Goal: Task Accomplishment & Management: Manage account settings

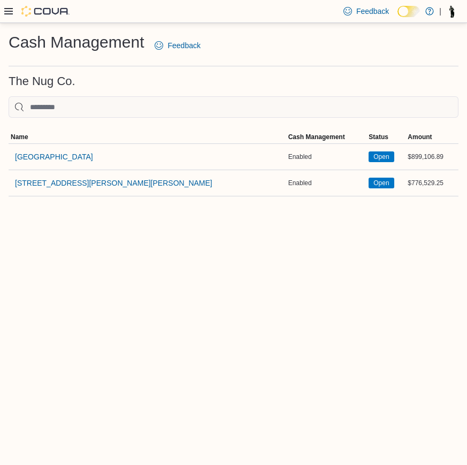
click at [8, 6] on div at bounding box center [36, 11] width 65 height 11
click at [9, 13] on icon at bounding box center [8, 11] width 9 height 9
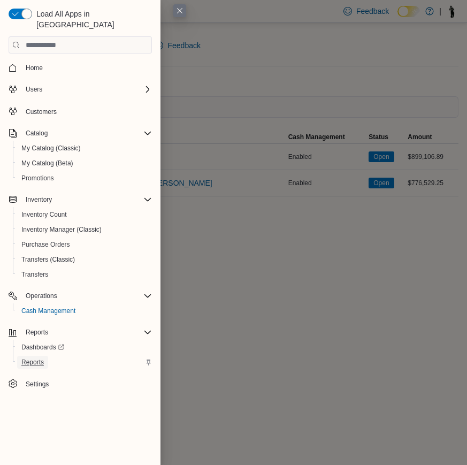
click at [42, 358] on span "Reports" at bounding box center [32, 362] width 22 height 9
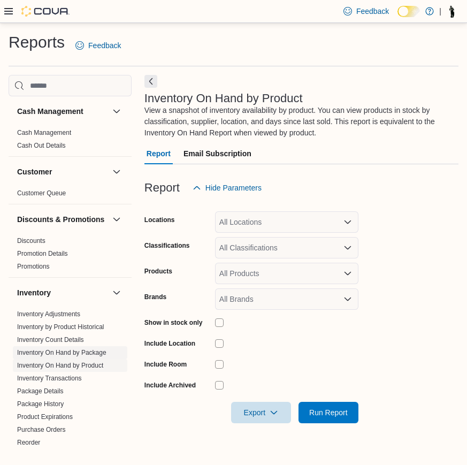
click at [75, 356] on link "Inventory On Hand by Package" at bounding box center [61, 352] width 89 height 7
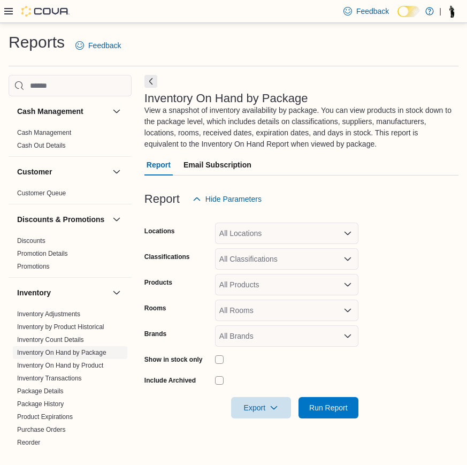
click at [287, 230] on div "All Locations" at bounding box center [286, 232] width 143 height 21
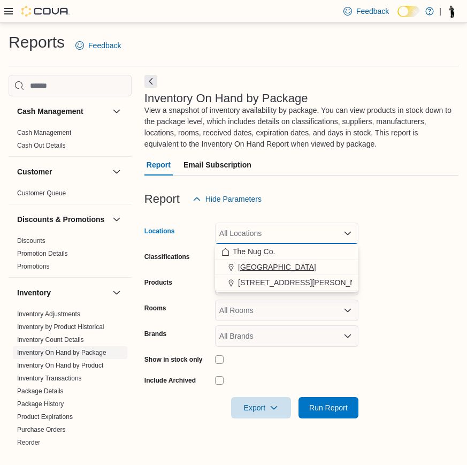
click at [265, 268] on span "[GEOGRAPHIC_DATA]" at bounding box center [277, 267] width 78 height 11
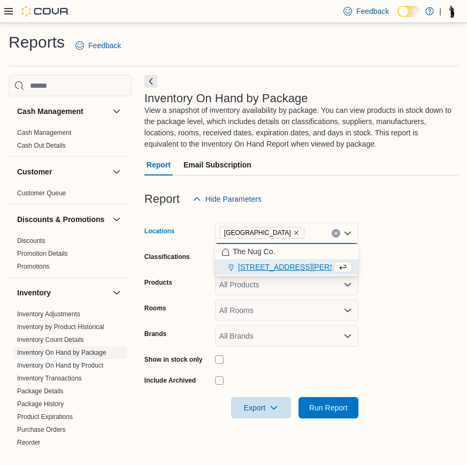
click at [392, 290] on form "Locations 1213 Dundas Street West Combo box. Selected. 1213 Dundas Street West.…" at bounding box center [301, 314] width 314 height 209
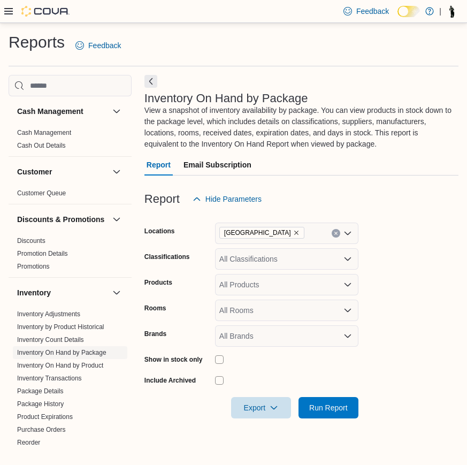
click at [254, 260] on div "All Classifications" at bounding box center [286, 258] width 143 height 21
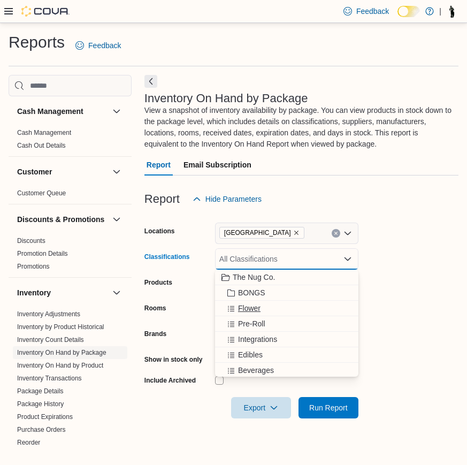
click at [247, 310] on span "Flower" at bounding box center [249, 308] width 22 height 11
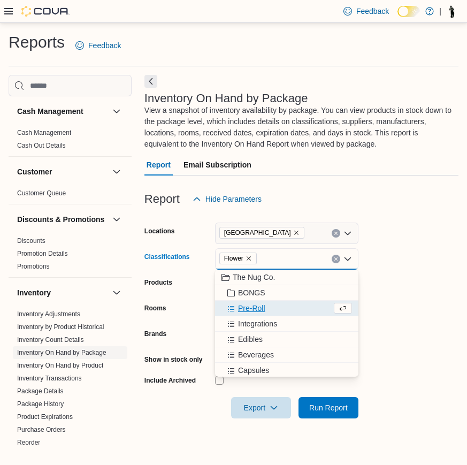
click at [252, 307] on span "Pre-Roll" at bounding box center [251, 308] width 27 height 11
click at [253, 319] on span "Edibles" at bounding box center [250, 323] width 25 height 11
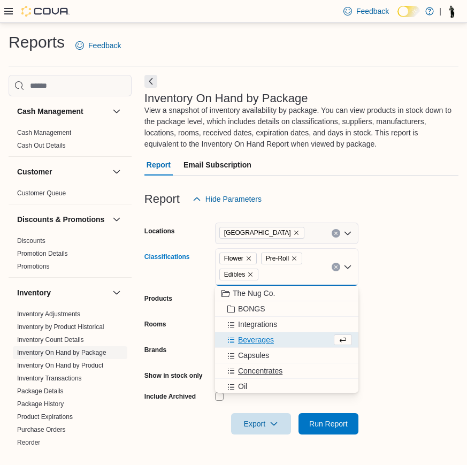
click at [257, 367] on span "Concentrates" at bounding box center [260, 370] width 44 height 11
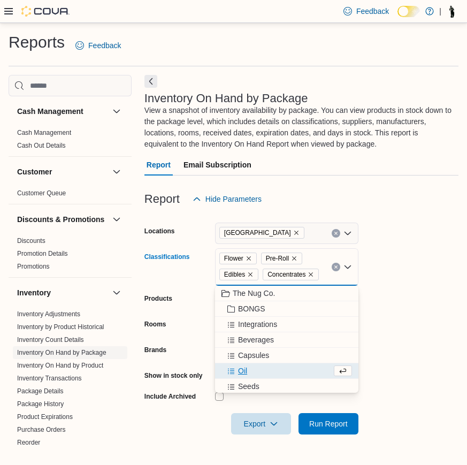
click at [257, 367] on div "Oil" at bounding box center [276, 370] width 110 height 11
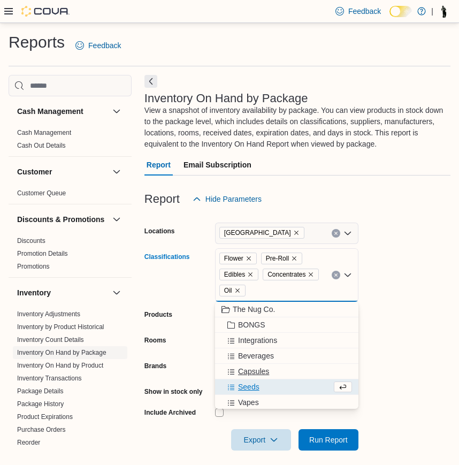
click at [254, 372] on span "Capsules" at bounding box center [253, 371] width 31 height 11
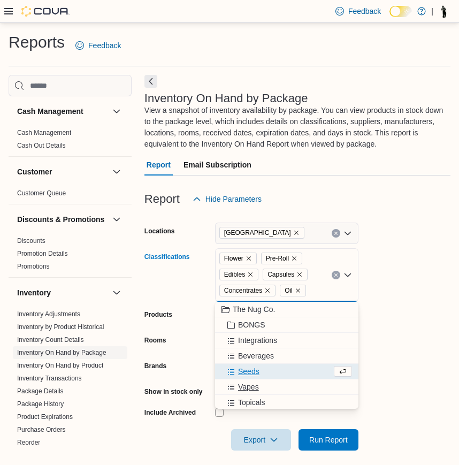
click at [252, 382] on span "Vapes" at bounding box center [248, 386] width 21 height 11
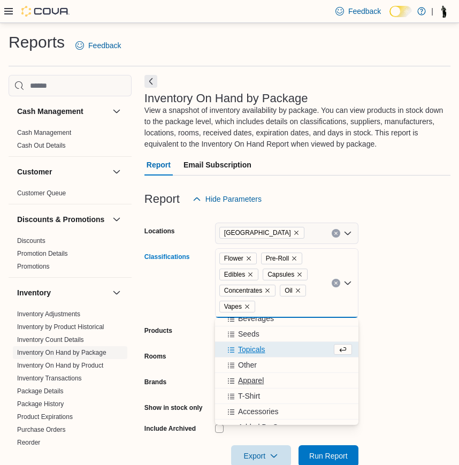
scroll to position [64, 0]
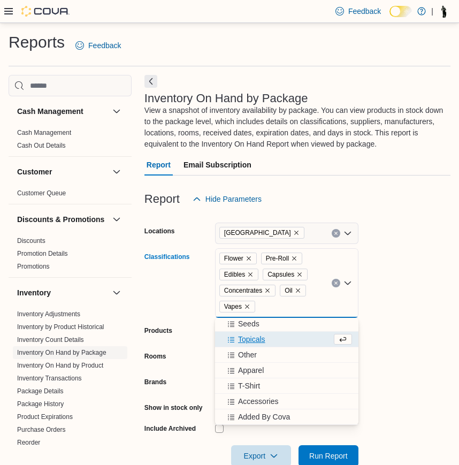
click at [450, 332] on form "Locations 1213 Dundas Street West Classifications Flower Pre-Roll Edibles Capsu…" at bounding box center [297, 338] width 306 height 257
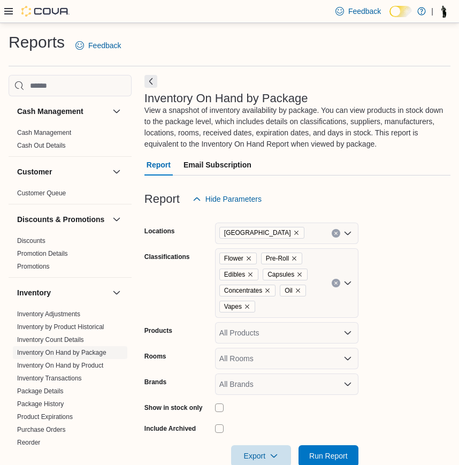
click at [326, 335] on div "All Products" at bounding box center [286, 332] width 143 height 21
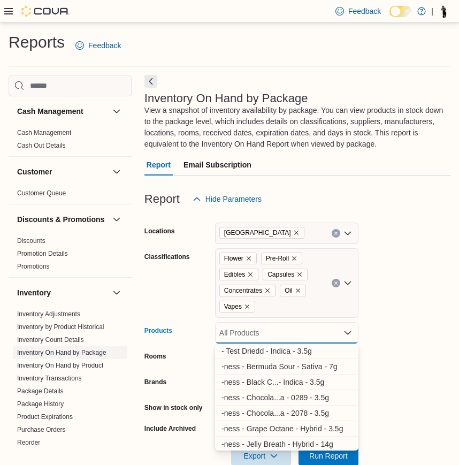
click at [400, 320] on form "Locations 1213 Dundas Street West Classifications Flower Pre-Roll Edibles Capsu…" at bounding box center [297, 338] width 306 height 257
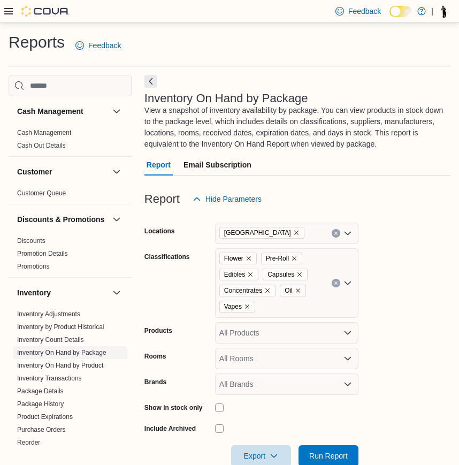
click at [281, 360] on div "All Rooms" at bounding box center [286, 358] width 143 height 21
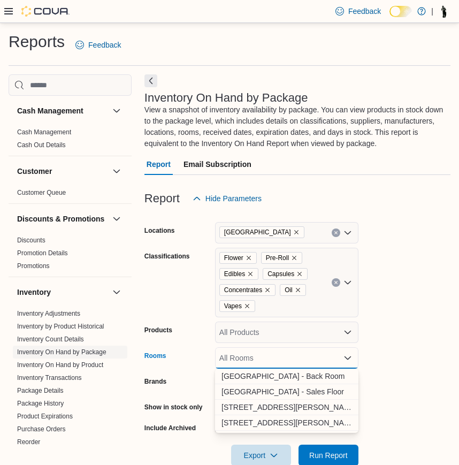
scroll to position [23, 0]
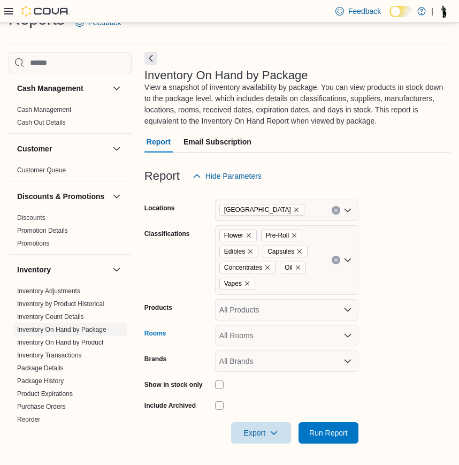
click at [268, 335] on div "All Rooms" at bounding box center [286, 335] width 143 height 21
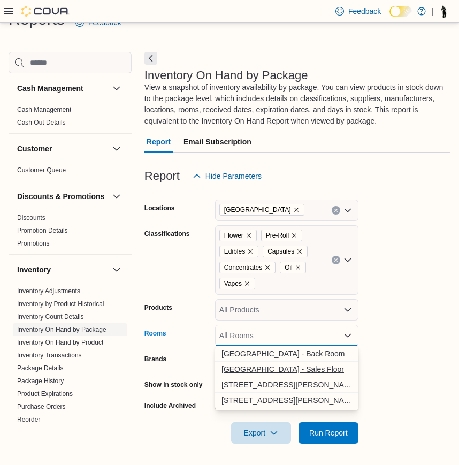
click at [250, 364] on span "1213 Dundas Street West - Sales Floor" at bounding box center [286, 369] width 130 height 11
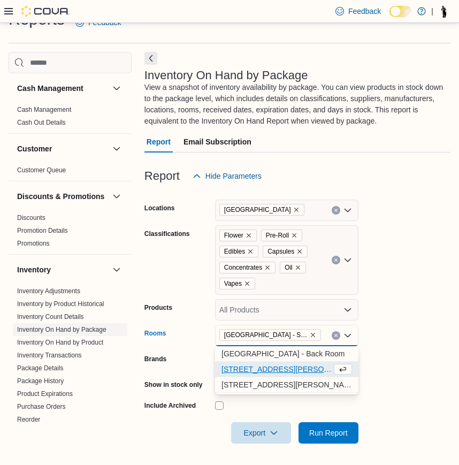
click at [387, 408] on form "Locations 1213 Dundas Street West Classifications Flower Pre-Roll Edibles Capsu…" at bounding box center [297, 315] width 306 height 257
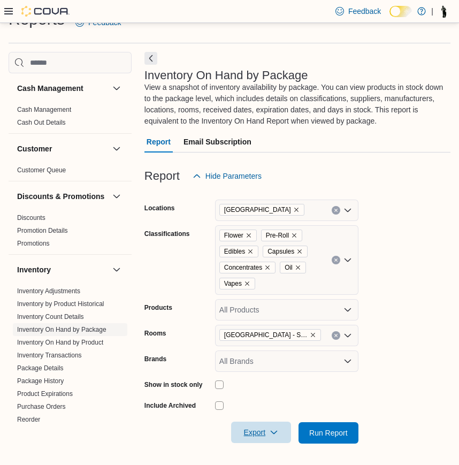
click at [244, 425] on span "Export" at bounding box center [260, 431] width 47 height 21
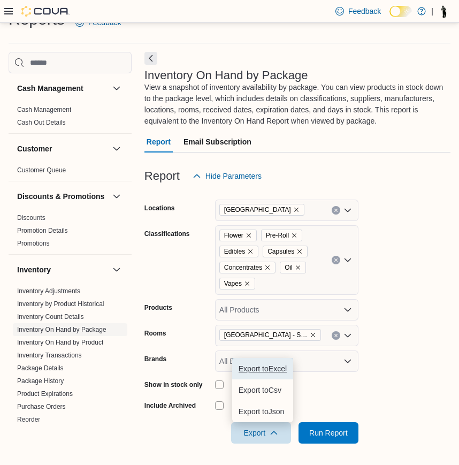
click at [270, 368] on span "Export to Excel" at bounding box center [263, 368] width 48 height 9
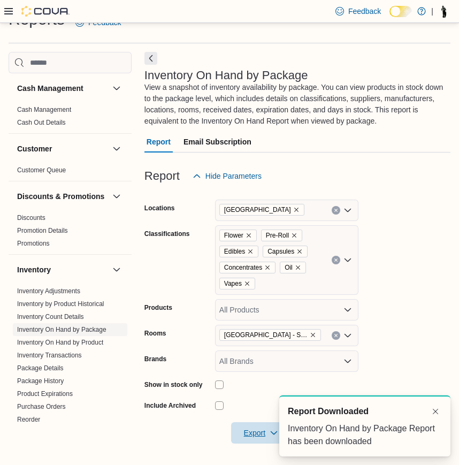
scroll to position [0, 0]
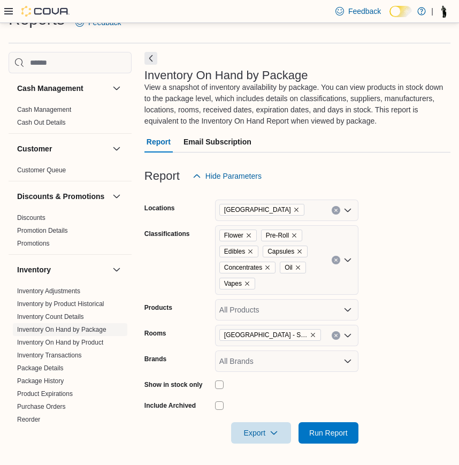
click at [188, 39] on div "Reports Feedback" at bounding box center [230, 26] width 442 height 35
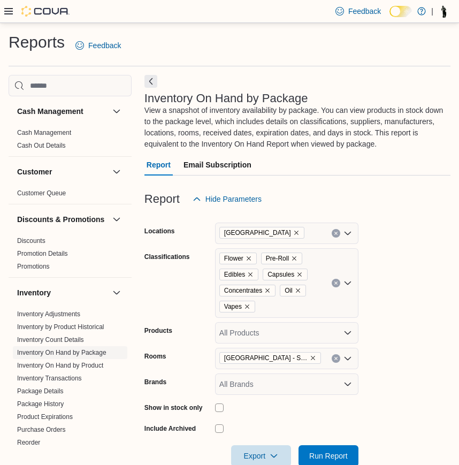
click at [13, 18] on div at bounding box center [36, 11] width 65 height 22
click at [199, 65] on div "Reports Feedback" at bounding box center [230, 49] width 442 height 35
drag, startPoint x: 183, startPoint y: 36, endPoint x: 128, endPoint y: 28, distance: 56.3
click at [183, 36] on div "Reports Feedback" at bounding box center [230, 46] width 442 height 28
click at [9, 11] on icon at bounding box center [8, 11] width 9 height 6
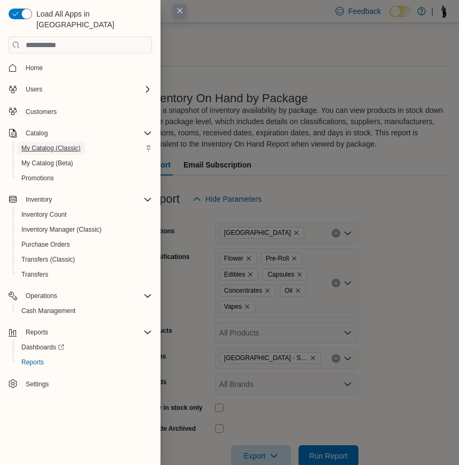
click at [56, 144] on span "My Catalog (Classic)" at bounding box center [50, 148] width 59 height 9
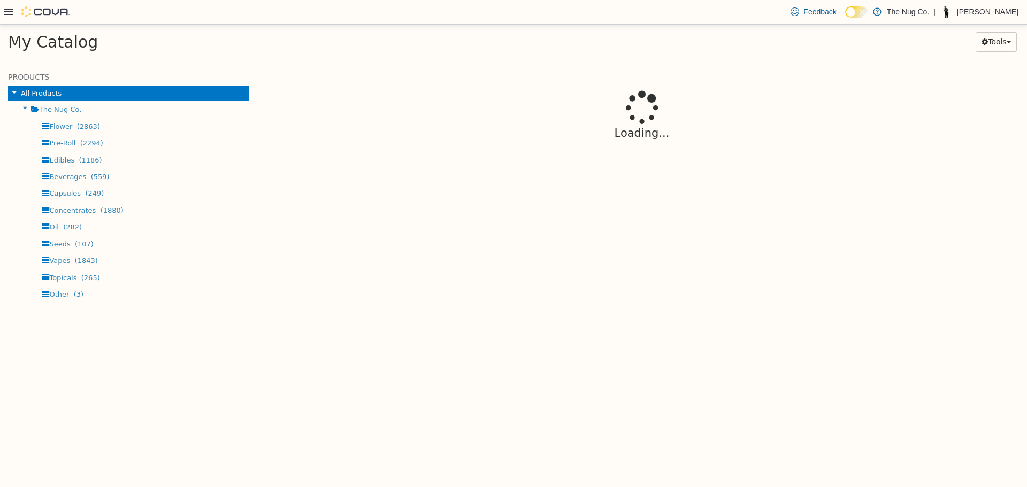
select select "**********"
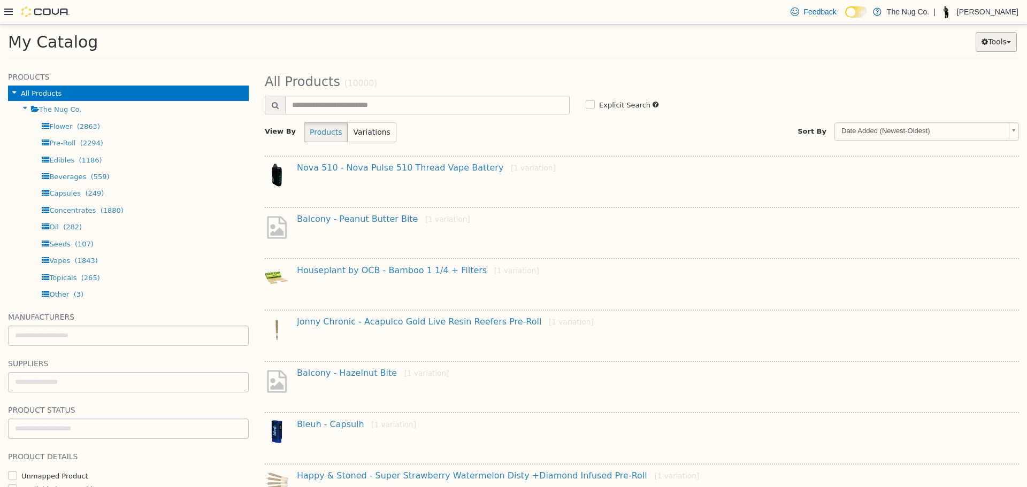
click at [466, 43] on button "Tools" at bounding box center [995, 42] width 41 height 20
click at [466, 106] on link "Export" at bounding box center [966, 106] width 101 height 14
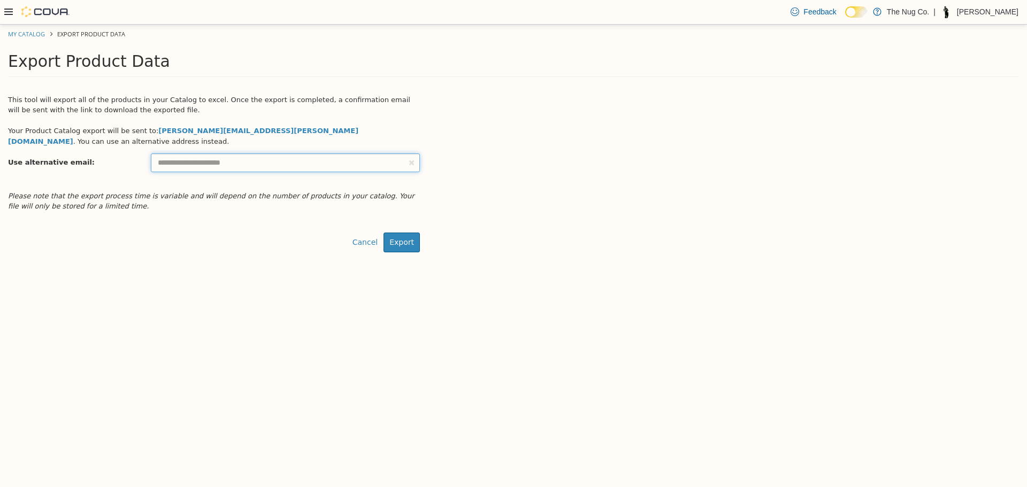
click at [337, 155] on input "text" at bounding box center [285, 162] width 269 height 19
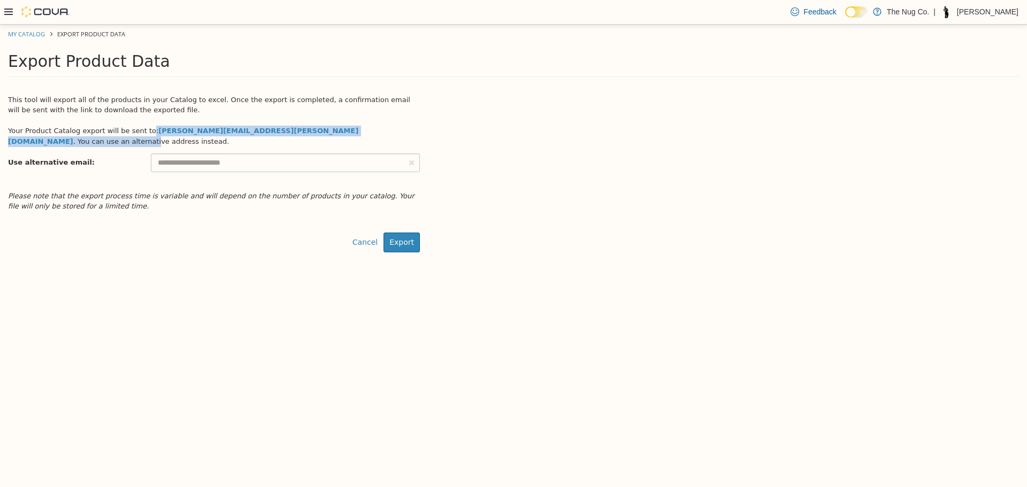
drag, startPoint x: 139, startPoint y: 124, endPoint x: 298, endPoint y: 135, distance: 159.8
click at [298, 135] on div "Your Product Catalog export will be sent to: thomas.leeder@bell.net . You can u…" at bounding box center [214, 131] width 412 height 32
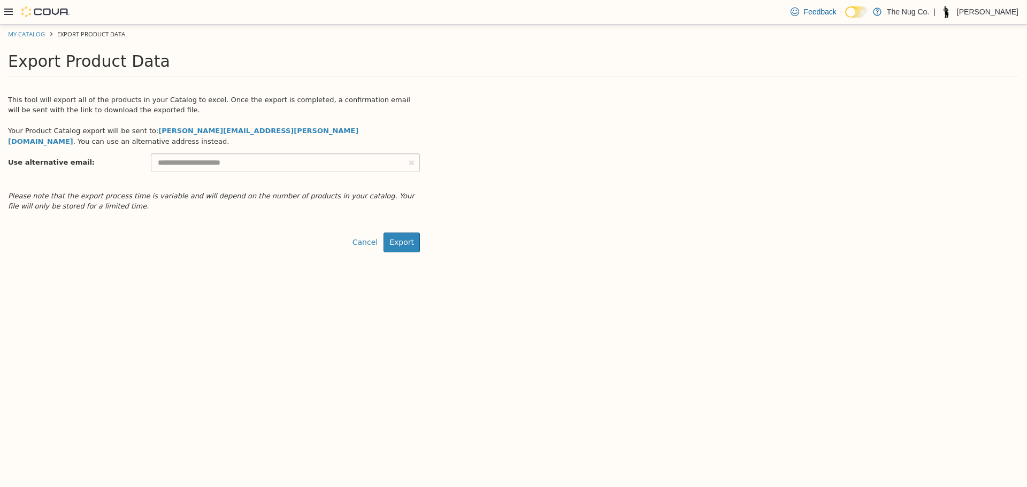
click at [445, 130] on div "This tool will export all of the products in your Catalog to excel. Once the ex…" at bounding box center [513, 167] width 1027 height 168
click at [466, 179] on div "This tool will export all of the products in your Catalog to excel. Once the ex…" at bounding box center [513, 167] width 1027 height 168
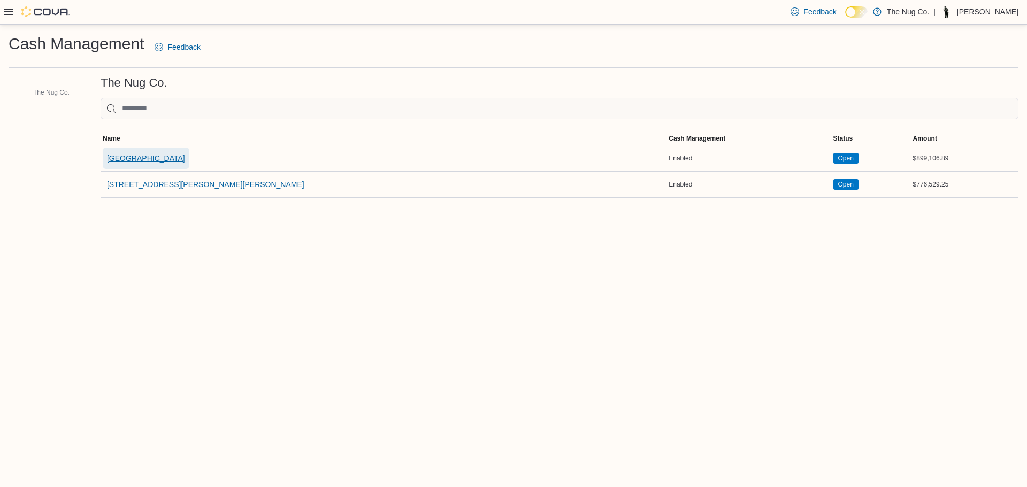
click at [148, 160] on span "[GEOGRAPHIC_DATA]" at bounding box center [146, 158] width 78 height 11
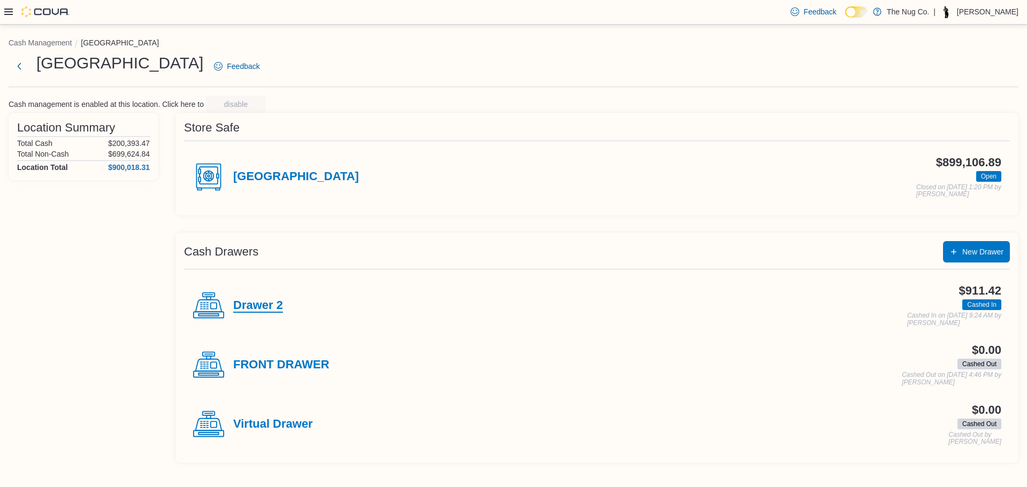
click at [251, 298] on div "Drawer 2" at bounding box center [238, 306] width 90 height 32
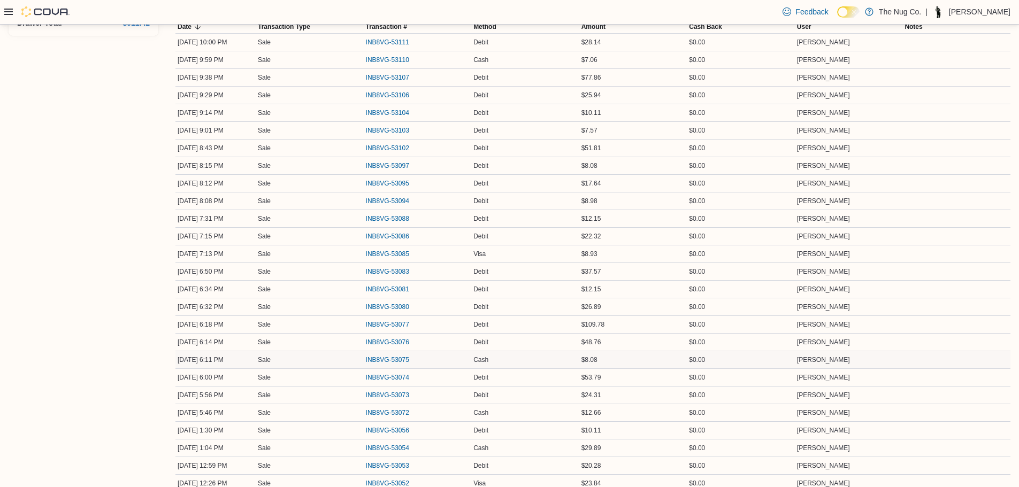
scroll to position [295, 0]
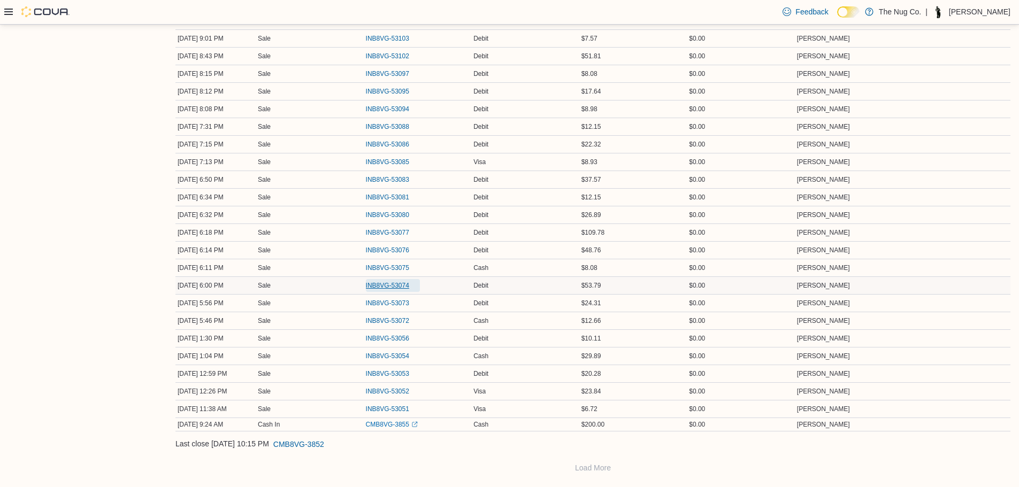
click at [381, 282] on span "INB8VG-53074" at bounding box center [387, 285] width 43 height 9
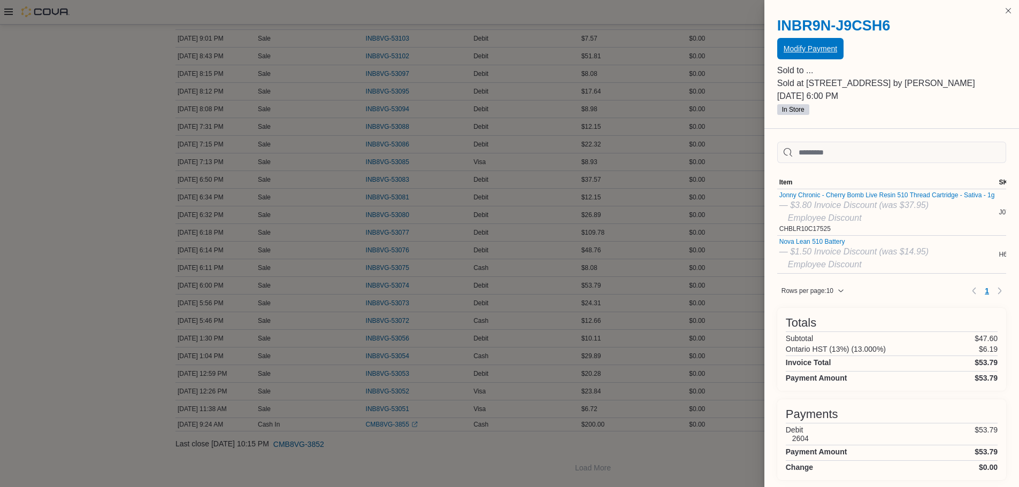
click at [794, 44] on span "Modify Payment" at bounding box center [809, 48] width 53 height 11
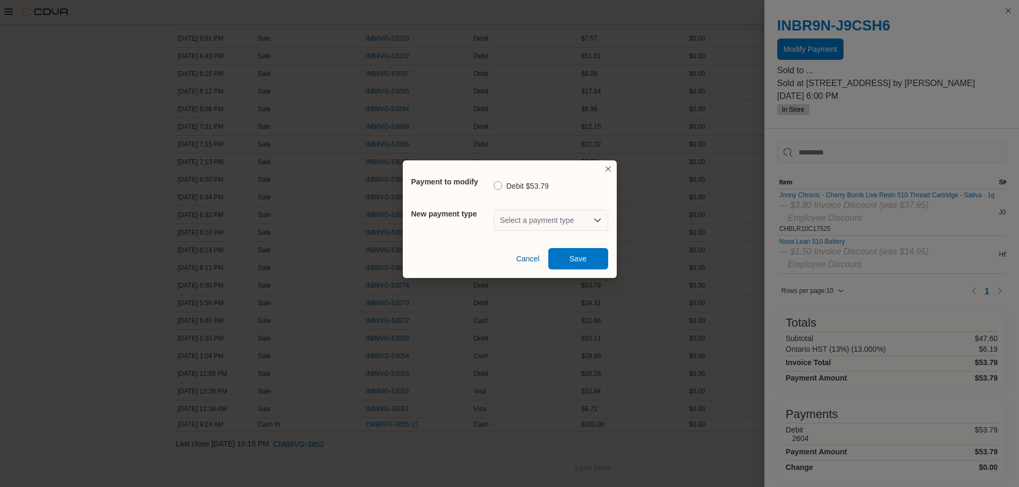
click at [557, 214] on div "Select a payment type" at bounding box center [551, 220] width 114 height 21
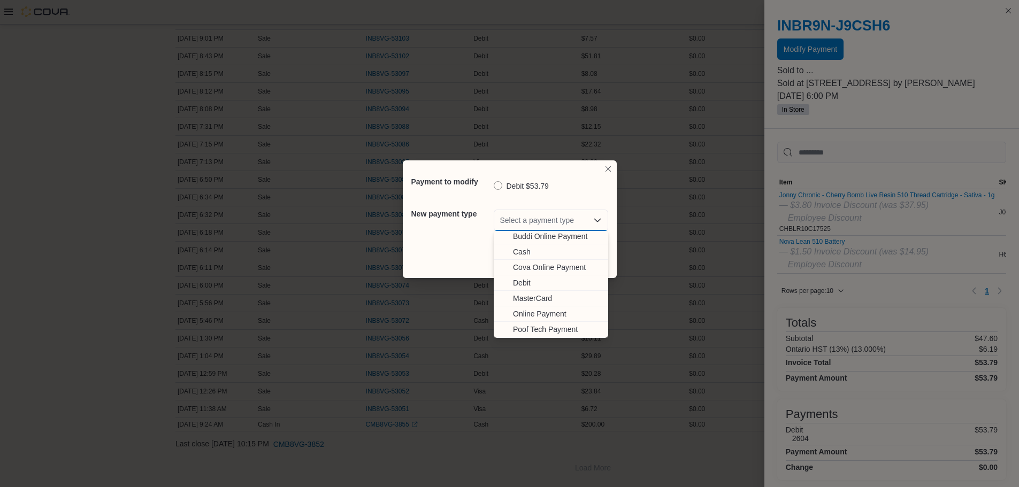
scroll to position [33, 0]
click at [528, 326] on span "Visa" at bounding box center [557, 330] width 89 height 11
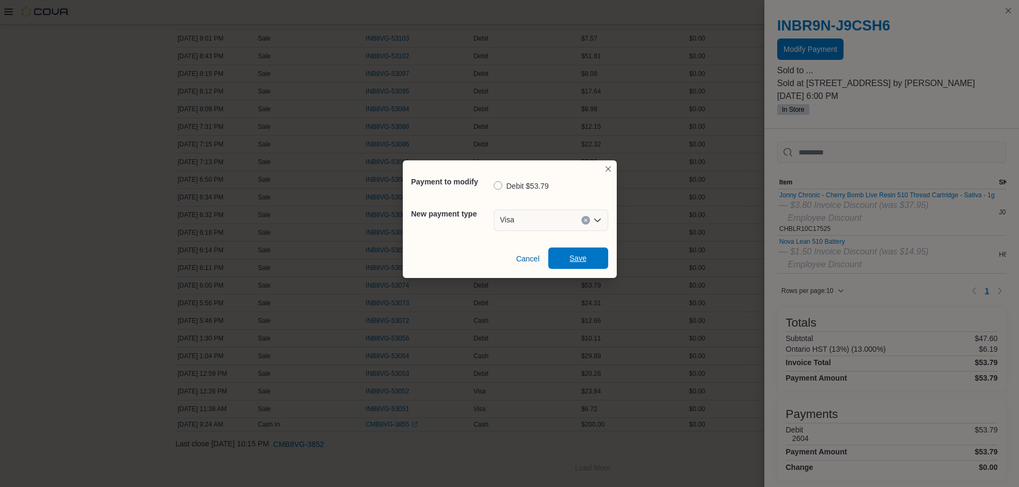
click at [567, 263] on span "Save" at bounding box center [578, 258] width 47 height 21
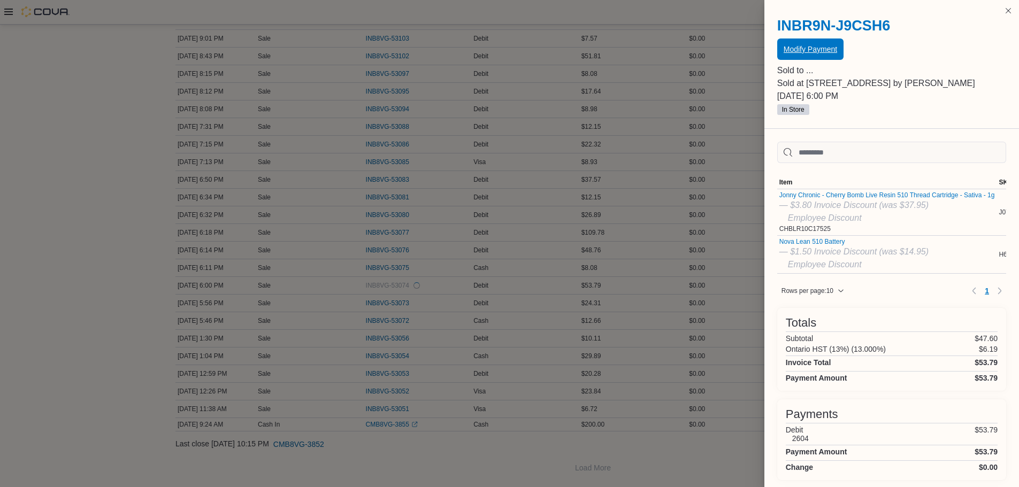
scroll to position [0, 0]
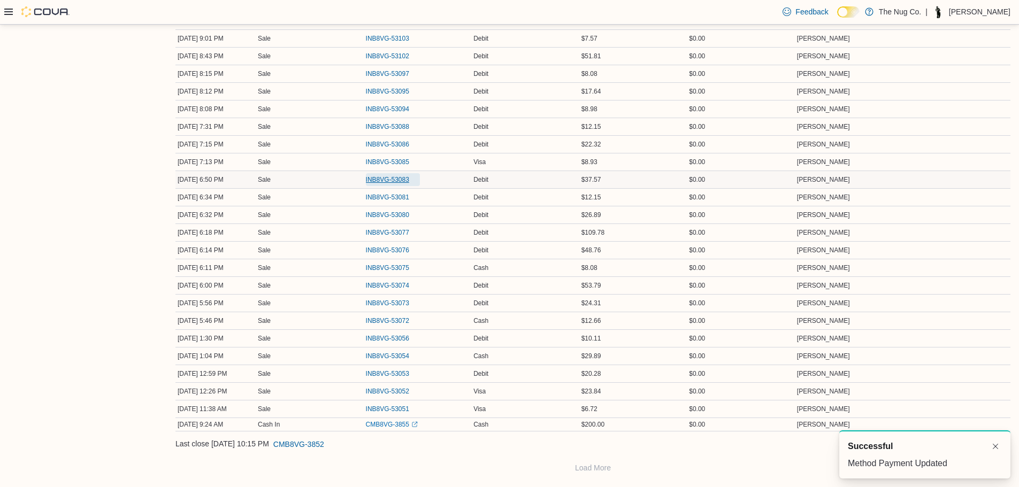
click at [373, 178] on span "INB8VG-53083" at bounding box center [387, 179] width 43 height 9
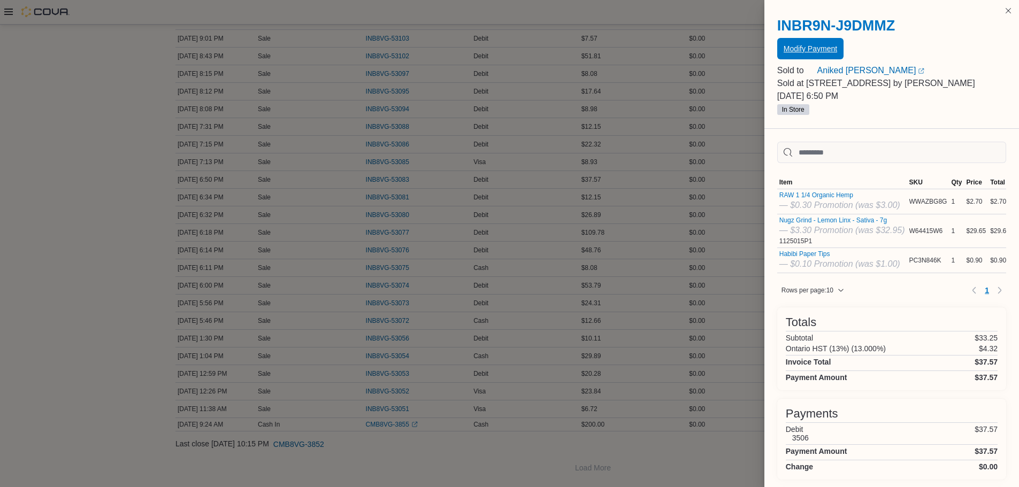
click at [791, 45] on span "Modify Payment" at bounding box center [809, 48] width 53 height 11
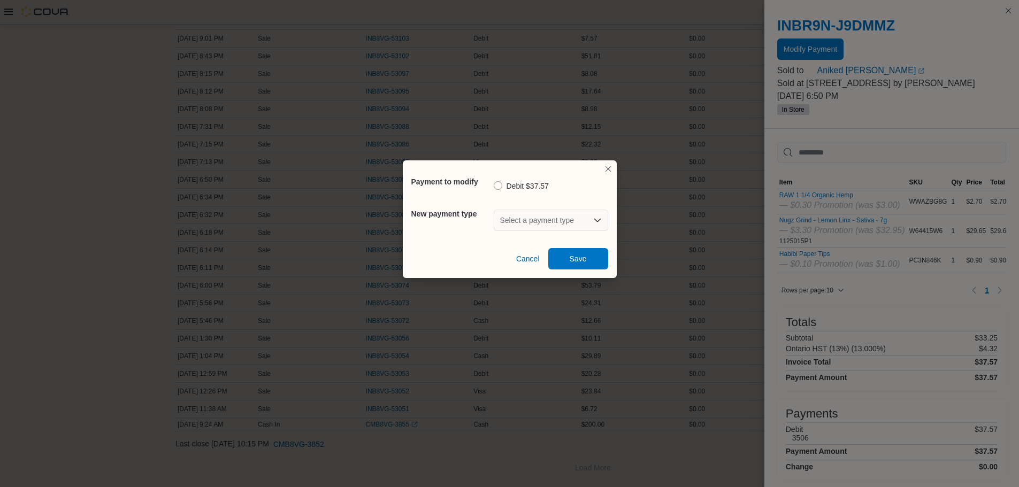
click at [540, 228] on div "Select a payment type" at bounding box center [551, 220] width 114 height 21
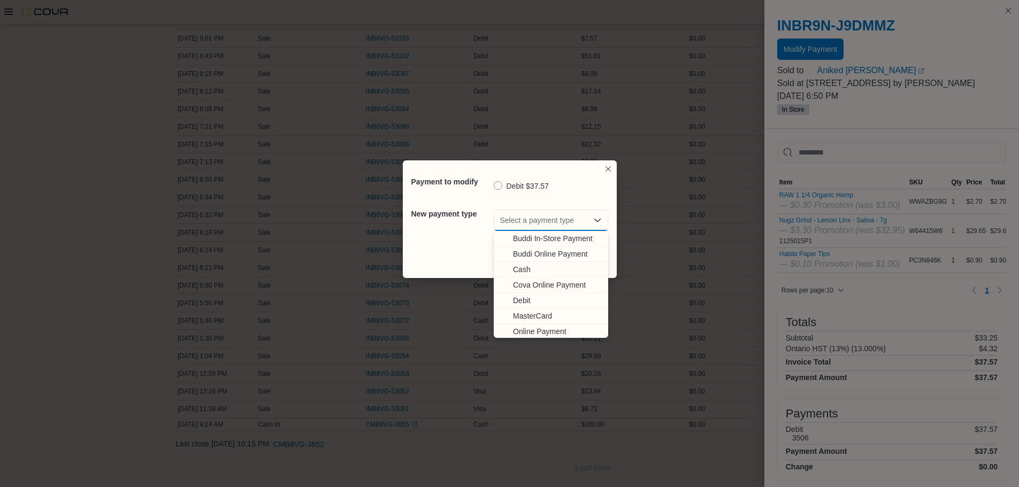
scroll to position [33, 0]
click at [533, 326] on span "Visa" at bounding box center [557, 330] width 89 height 11
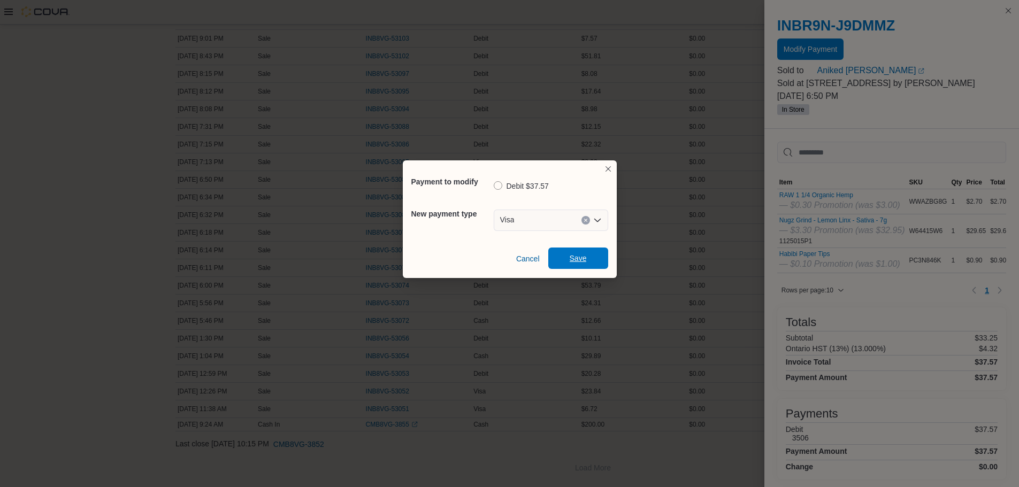
click at [565, 255] on span "Save" at bounding box center [578, 258] width 47 height 21
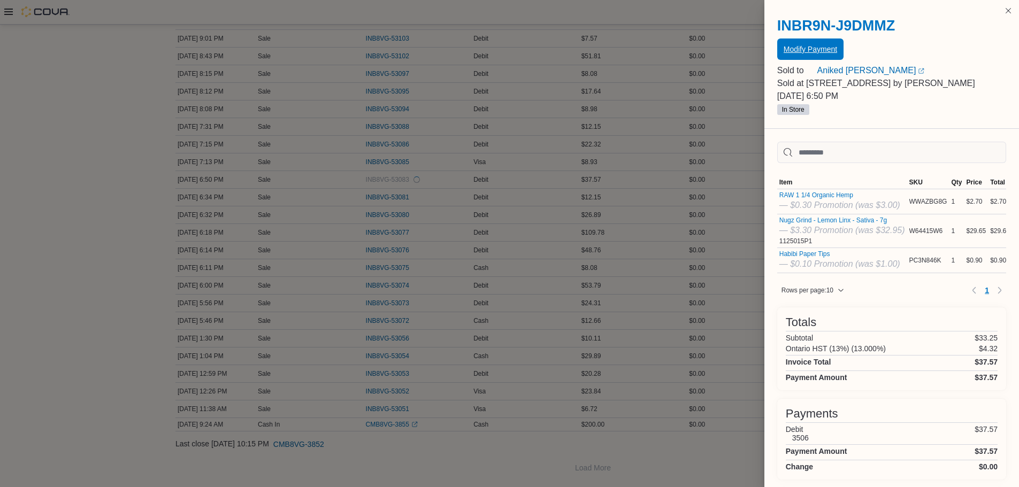
scroll to position [0, 0]
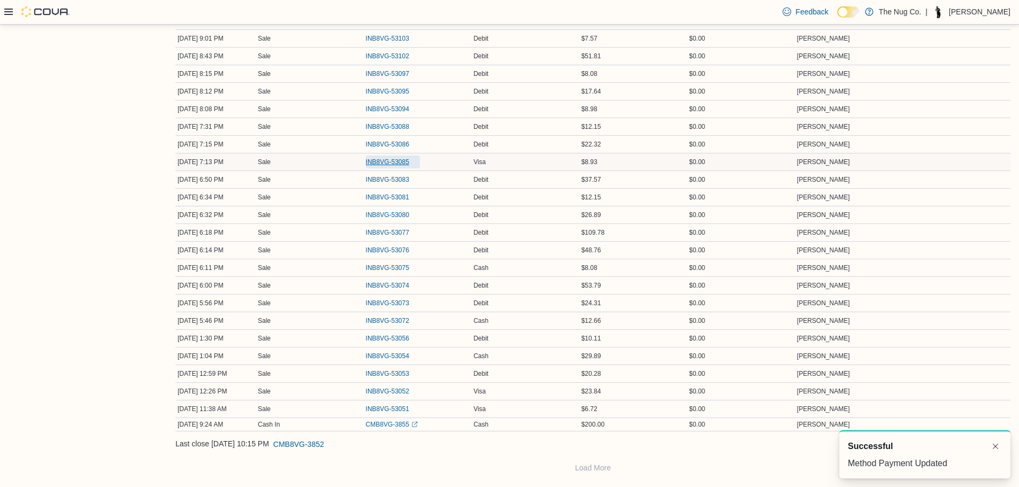
click at [381, 158] on span "INB8VG-53085" at bounding box center [387, 162] width 43 height 9
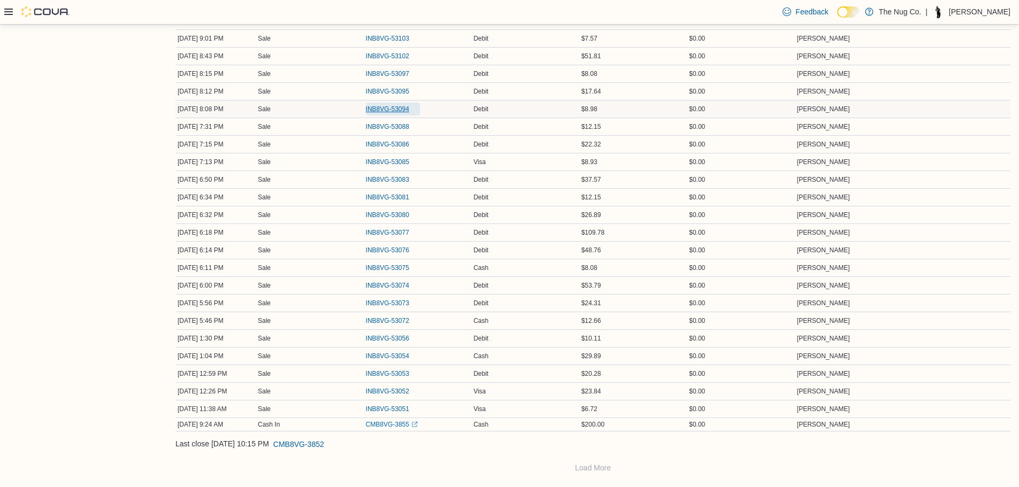
click at [367, 107] on span "INB8VG-53094" at bounding box center [387, 109] width 43 height 9
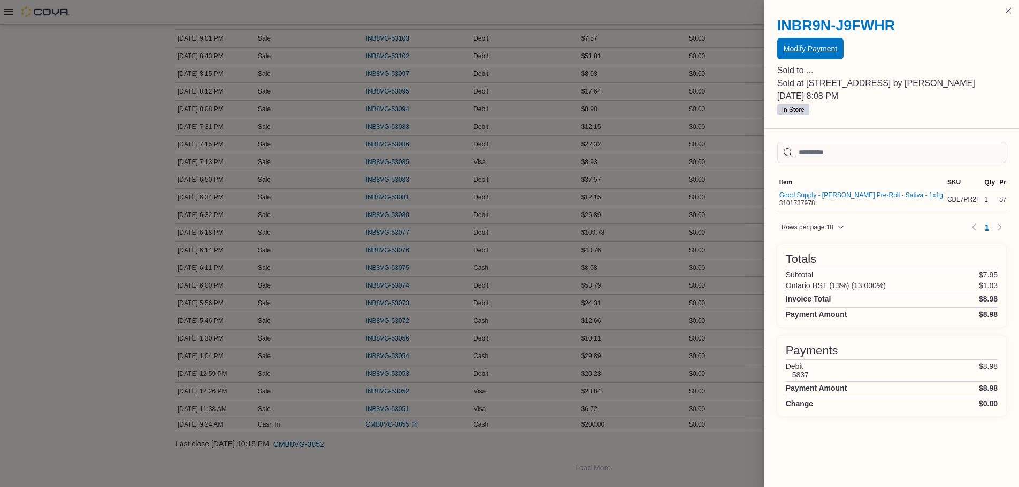
click at [804, 39] on span "Modify Payment" at bounding box center [809, 48] width 53 height 21
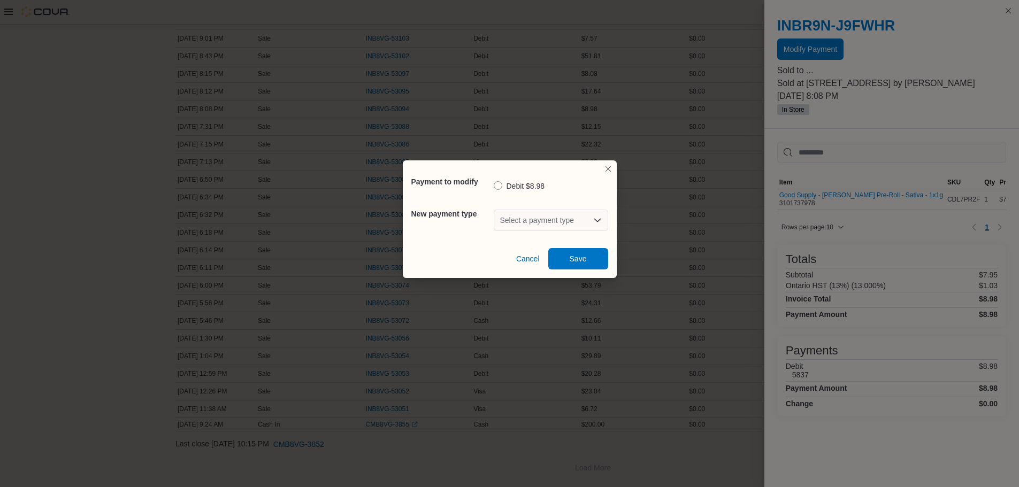
click at [580, 219] on div "Select a payment type" at bounding box center [551, 220] width 114 height 21
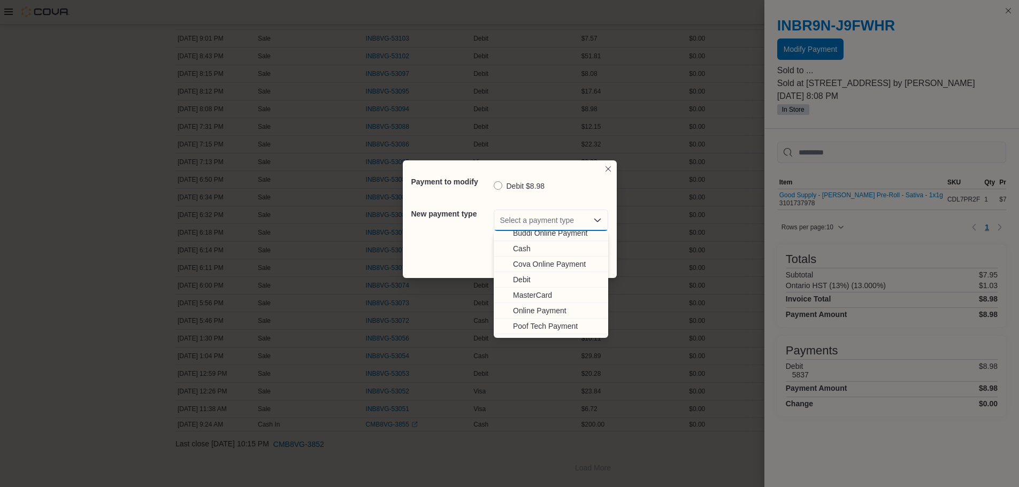
scroll to position [33, 0]
click at [537, 332] on span "Visa" at bounding box center [557, 330] width 89 height 11
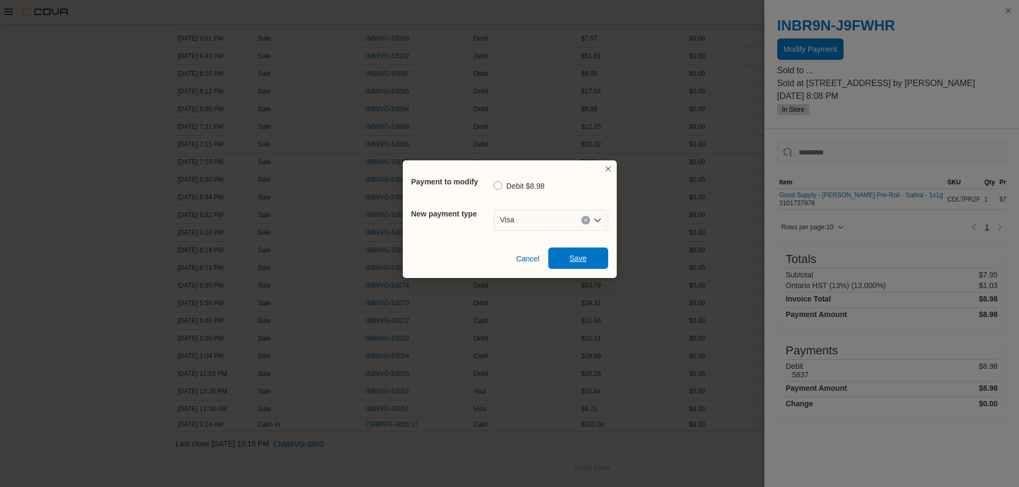
click at [591, 266] on span "Save" at bounding box center [578, 258] width 47 height 21
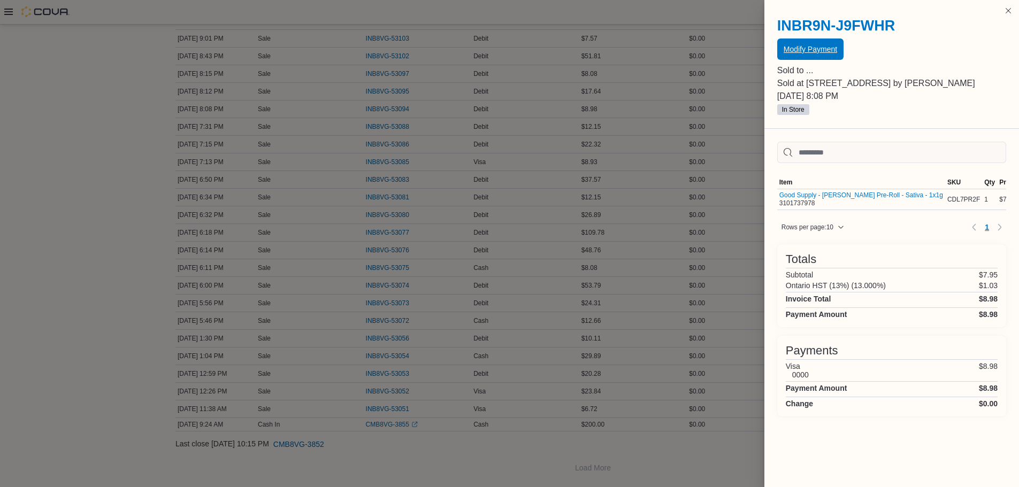
scroll to position [242, 0]
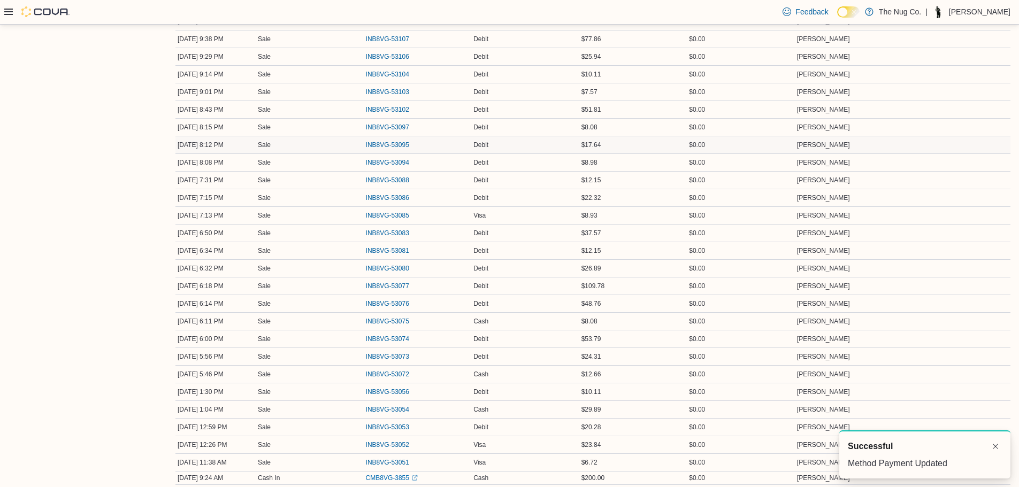
click at [377, 137] on div "INB8VG-53095" at bounding box center [418, 144] width 108 height 17
click at [379, 144] on span "INB8VG-53095" at bounding box center [387, 145] width 43 height 9
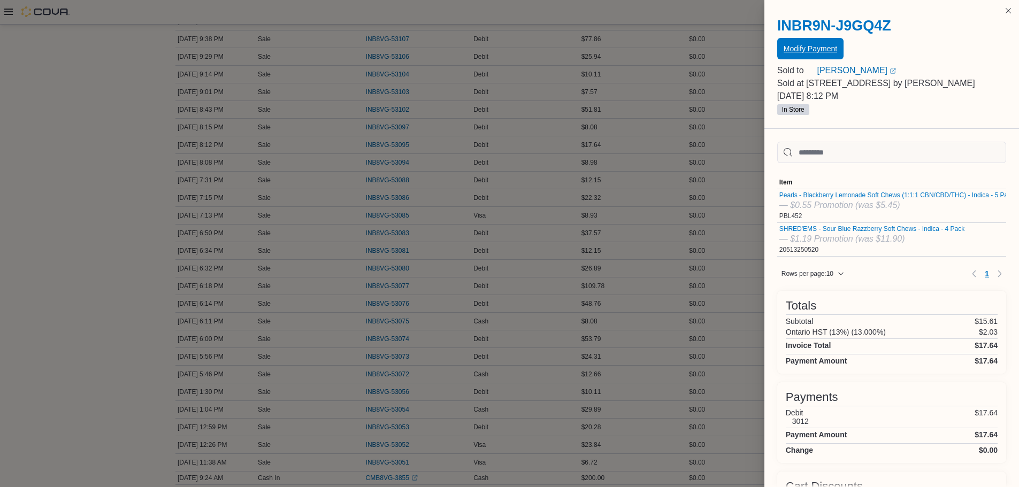
click at [809, 51] on span "Modify Payment" at bounding box center [809, 48] width 53 height 11
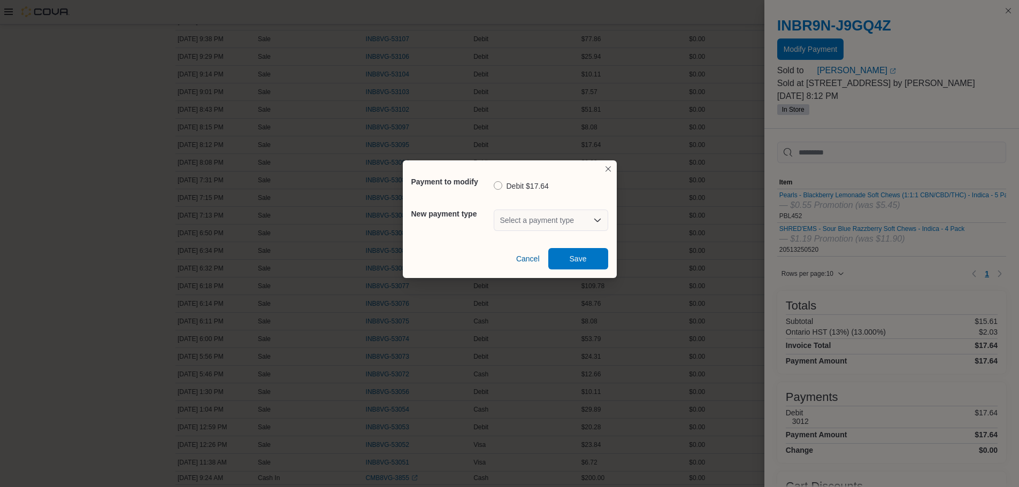
click at [548, 218] on div "Select a payment type" at bounding box center [551, 220] width 114 height 21
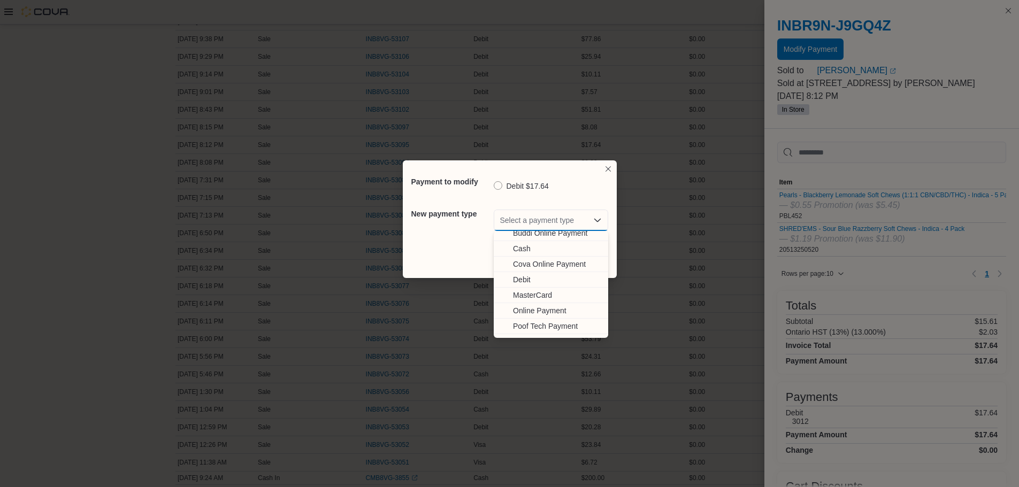
scroll to position [33, 0]
click at [527, 322] on button "Visa" at bounding box center [551, 330] width 114 height 16
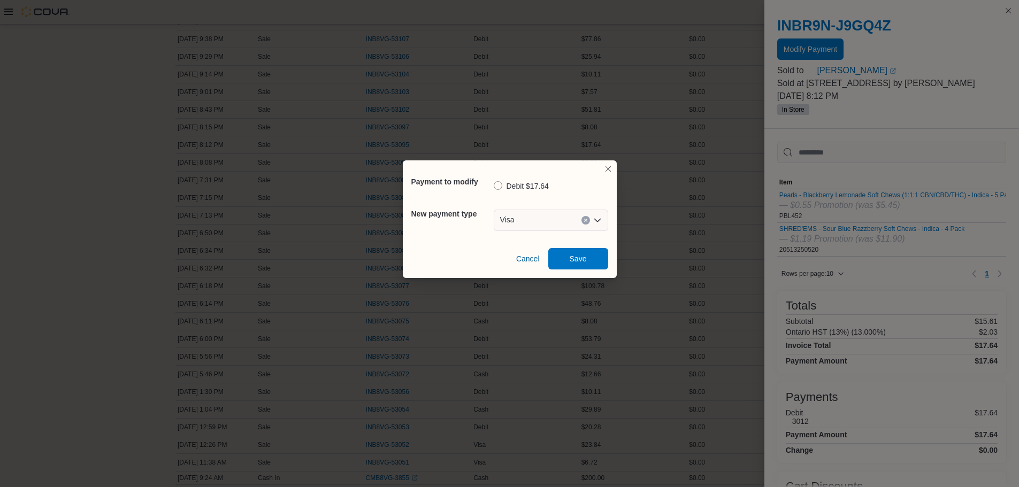
click at [574, 242] on div "Cancel Save" at bounding box center [509, 255] width 197 height 30
click at [574, 254] on span "Save" at bounding box center [578, 258] width 17 height 11
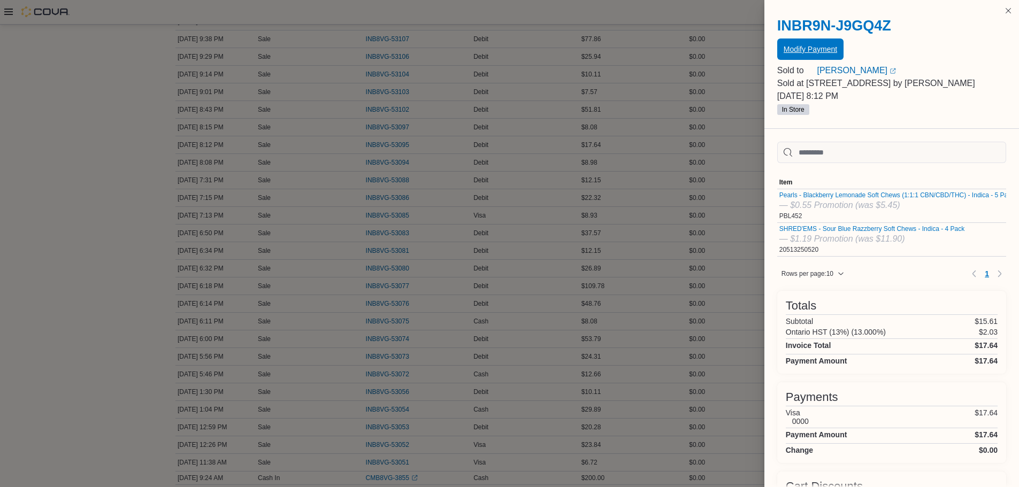
scroll to position [188, 0]
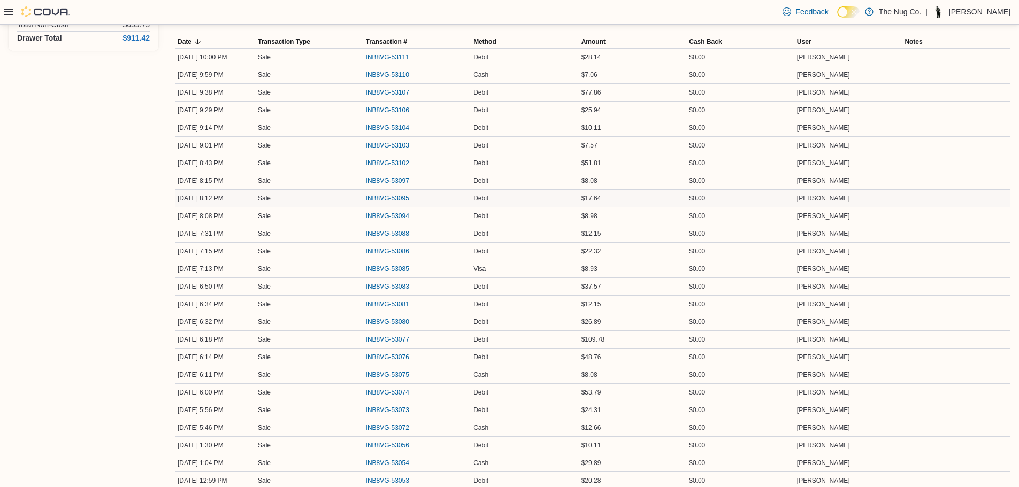
drag, startPoint x: 320, startPoint y: 191, endPoint x: 376, endPoint y: 156, distance: 66.0
click at [394, 162] on span "INB8VG-53102" at bounding box center [387, 163] width 43 height 9
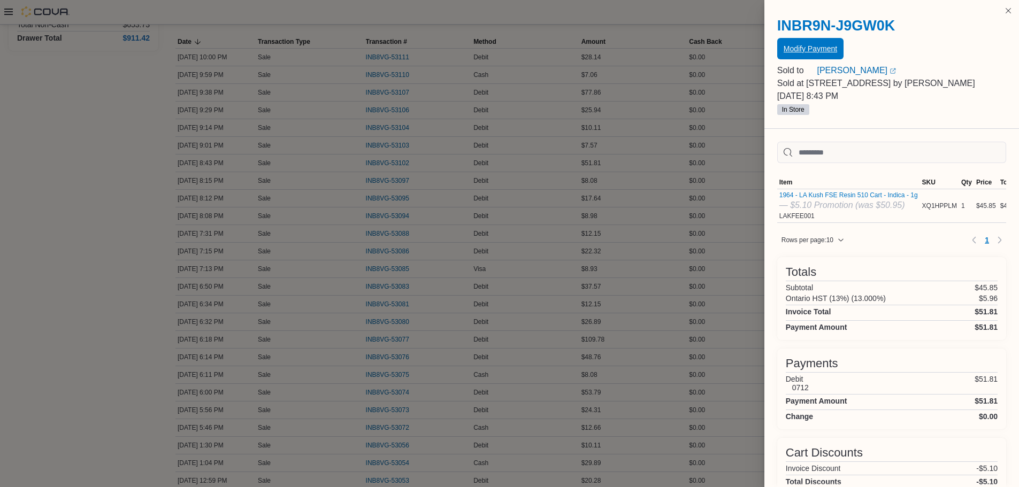
click at [803, 52] on span "Modify Payment" at bounding box center [809, 48] width 53 height 11
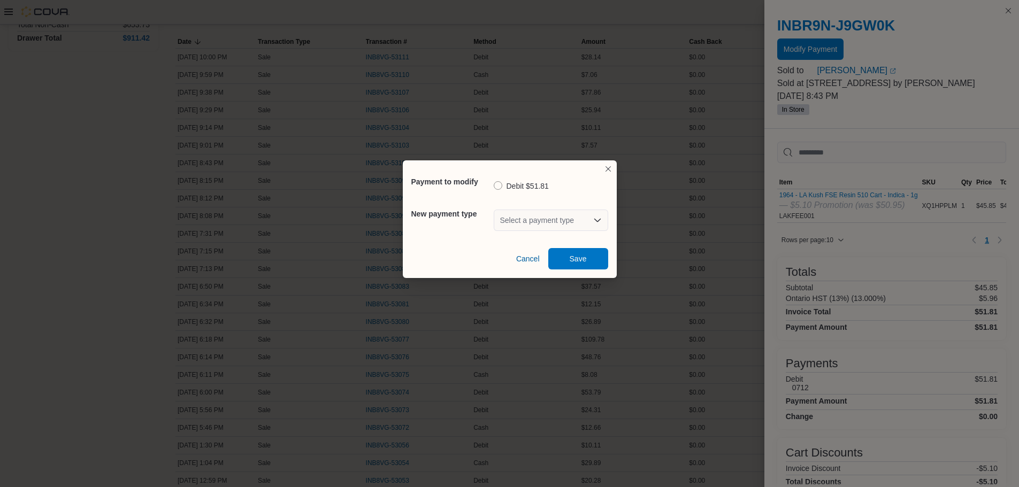
click at [523, 221] on div "Select a payment type" at bounding box center [551, 220] width 114 height 21
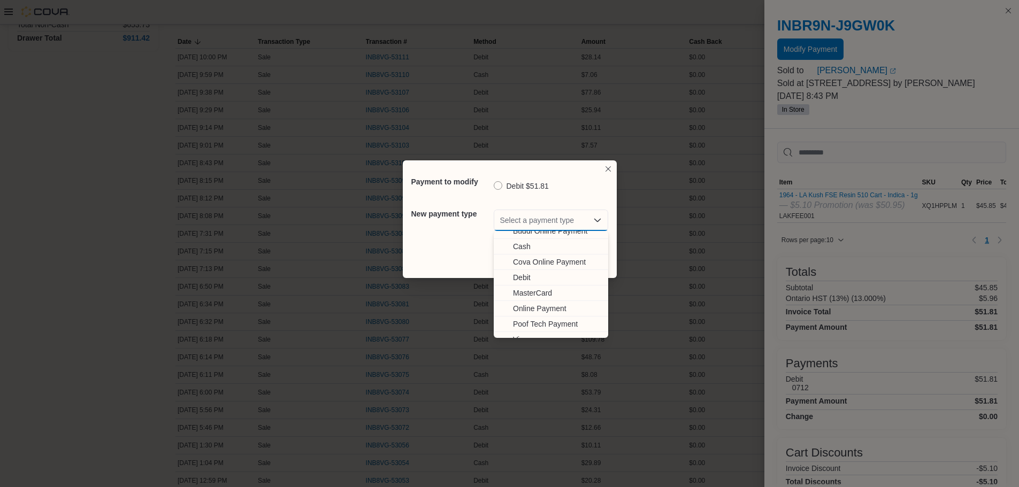
scroll to position [33, 0]
click at [522, 332] on span "Visa" at bounding box center [557, 330] width 89 height 11
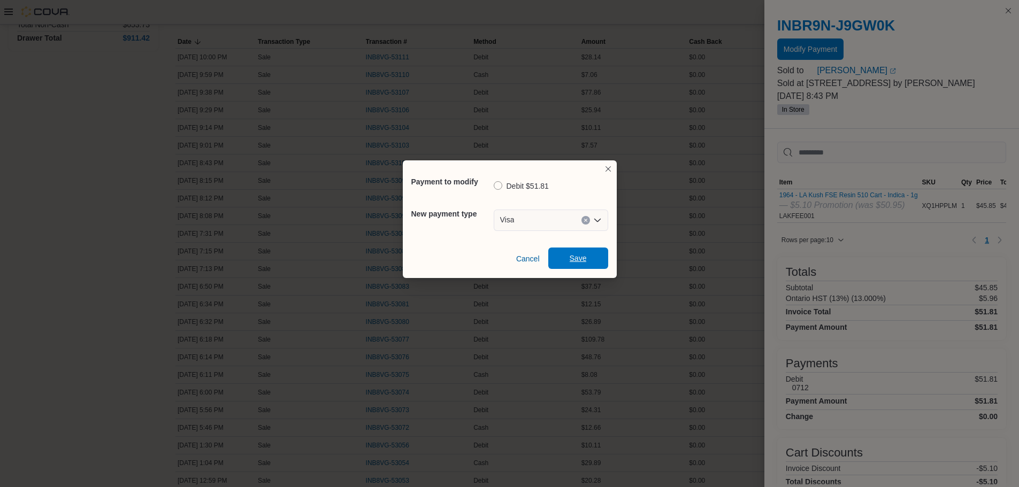
click at [563, 254] on span "Save" at bounding box center [578, 258] width 47 height 21
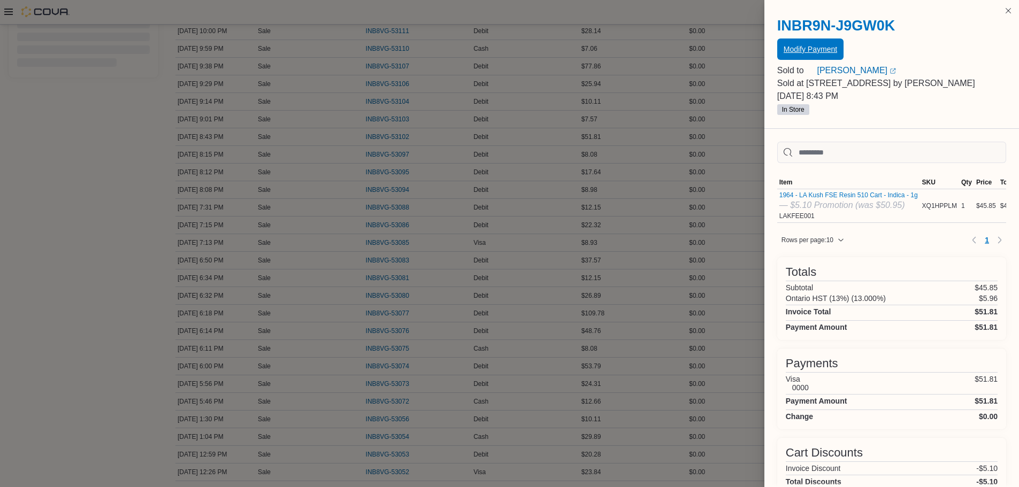
scroll to position [188, 0]
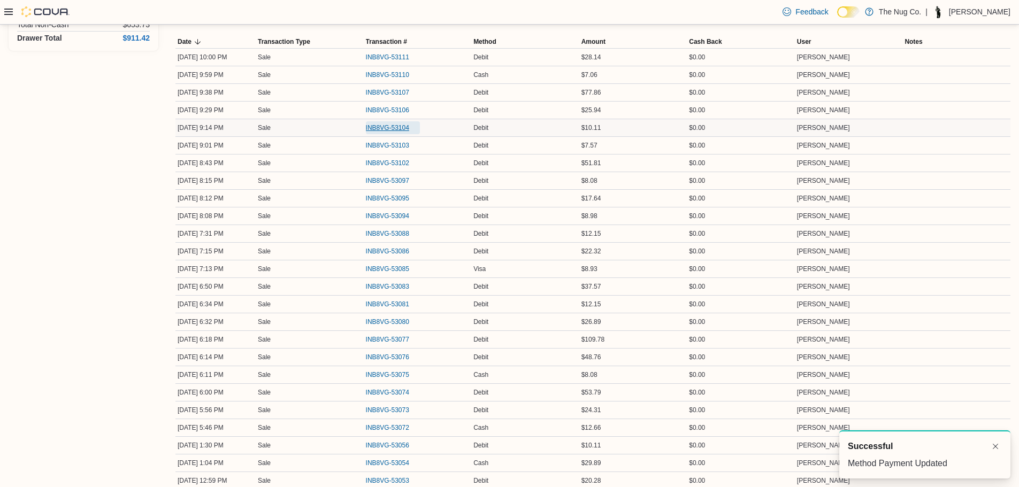
click at [384, 121] on span "INB8VG-53104" at bounding box center [393, 127] width 54 height 13
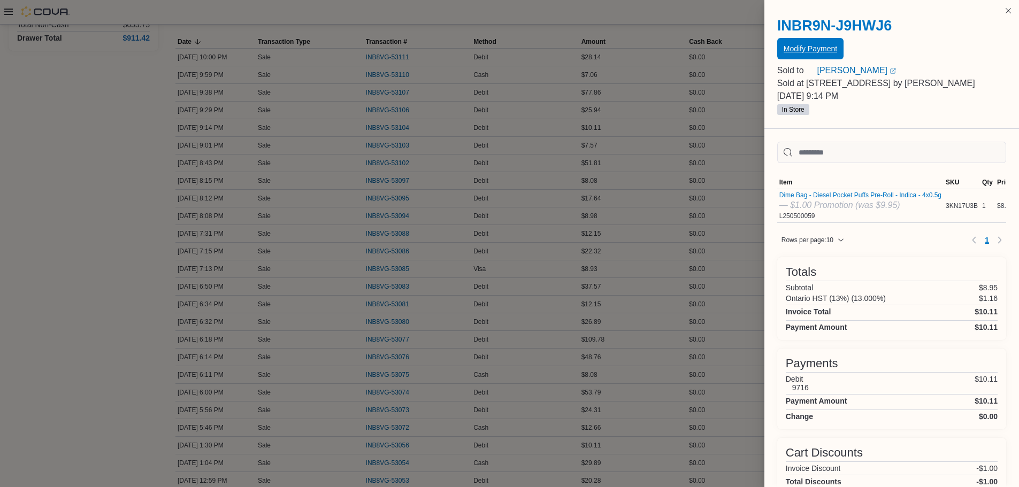
click at [786, 51] on span "Modify Payment" at bounding box center [809, 48] width 53 height 11
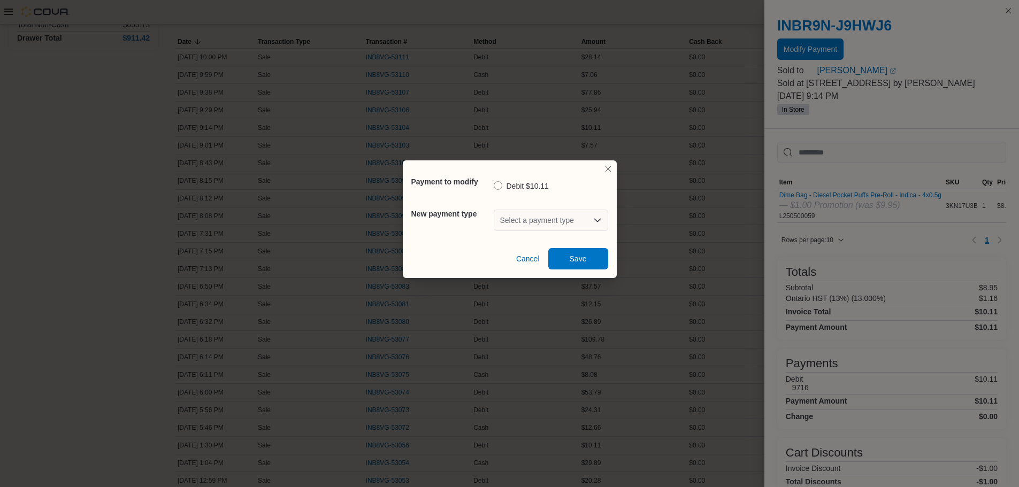
click at [587, 227] on div "Select a payment type" at bounding box center [551, 220] width 114 height 21
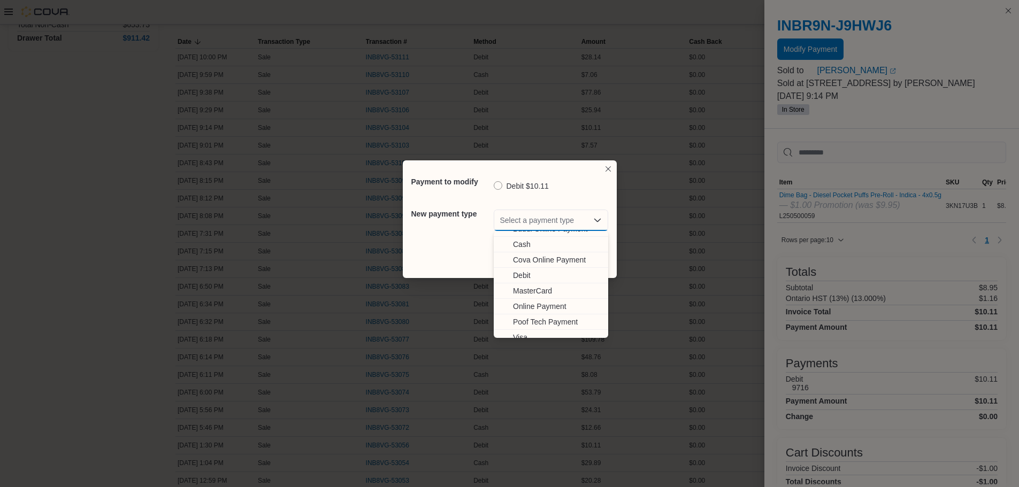
scroll to position [33, 0]
click at [536, 325] on span "Visa" at bounding box center [557, 330] width 89 height 11
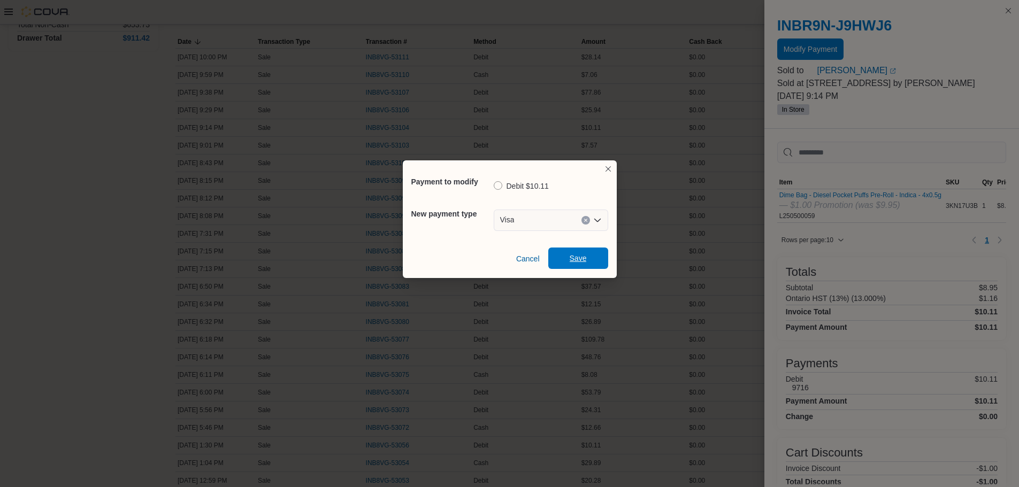
click at [570, 263] on span "Save" at bounding box center [578, 258] width 17 height 11
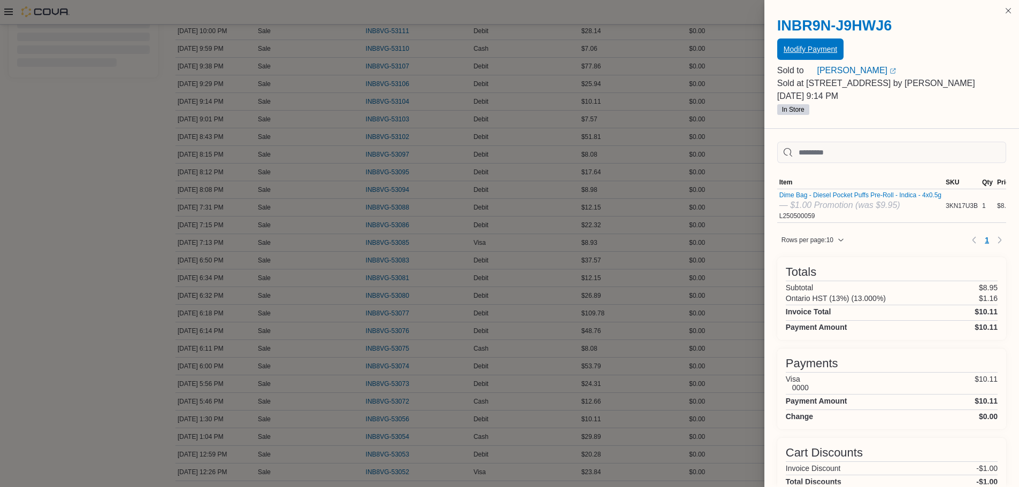
scroll to position [188, 0]
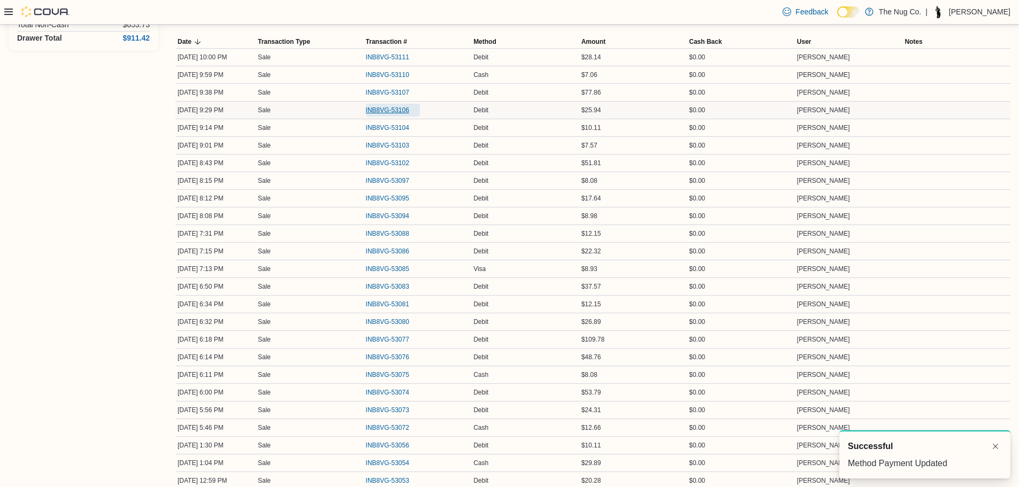
click at [384, 104] on span "INB8VG-53106" at bounding box center [393, 110] width 54 height 13
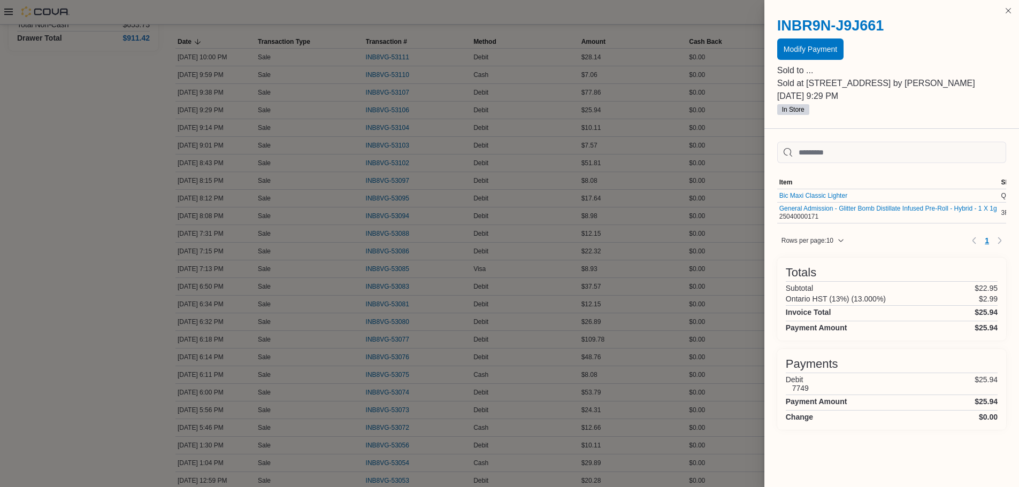
click at [849, 43] on div "Modify Payment" at bounding box center [891, 49] width 229 height 21
click at [827, 52] on span "Modify Payment" at bounding box center [809, 48] width 53 height 11
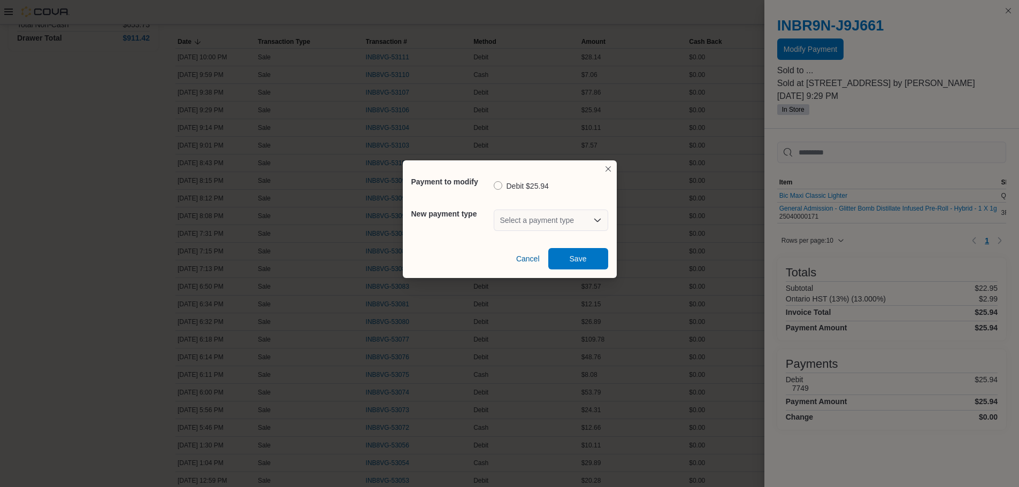
click at [526, 222] on div "Select a payment type" at bounding box center [551, 220] width 114 height 21
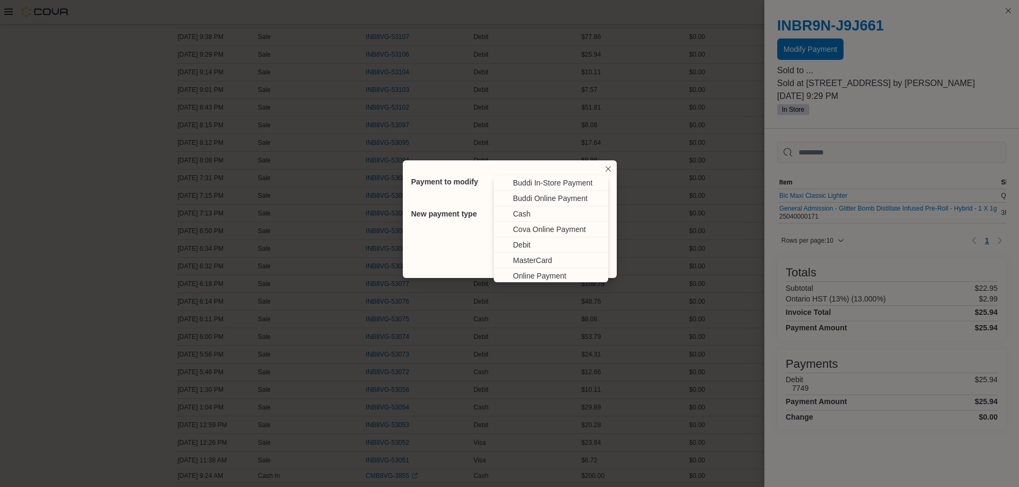
scroll to position [295, 0]
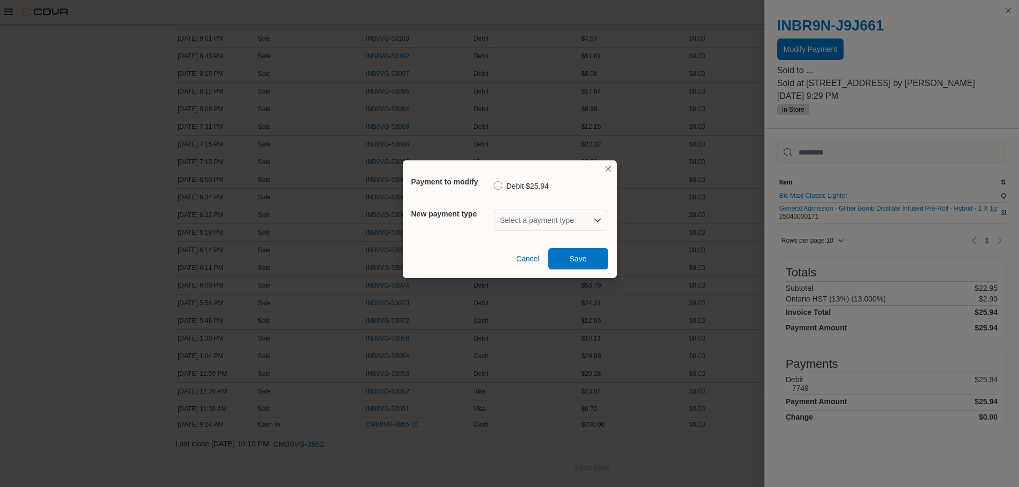
click at [534, 228] on div "Select a payment type Combo box. Selected. Combo box input. Select a payment ty…" at bounding box center [551, 220] width 114 height 21
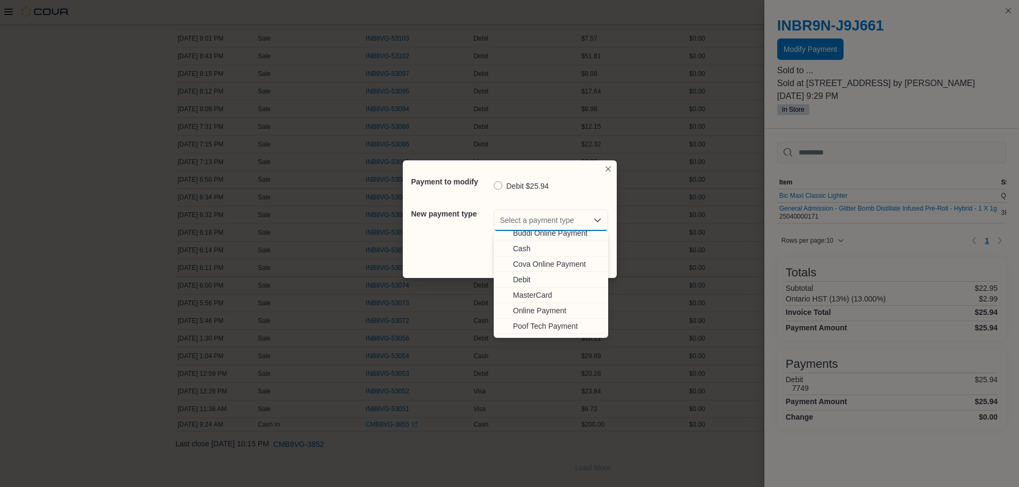
scroll to position [33, 0]
click at [533, 330] on span "Visa" at bounding box center [557, 330] width 89 height 11
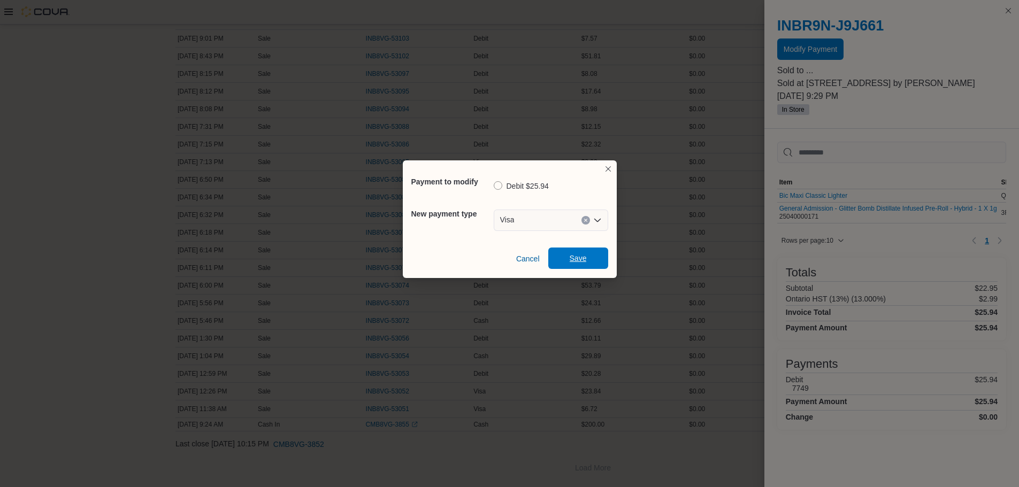
click at [580, 259] on span "Save" at bounding box center [578, 258] width 17 height 11
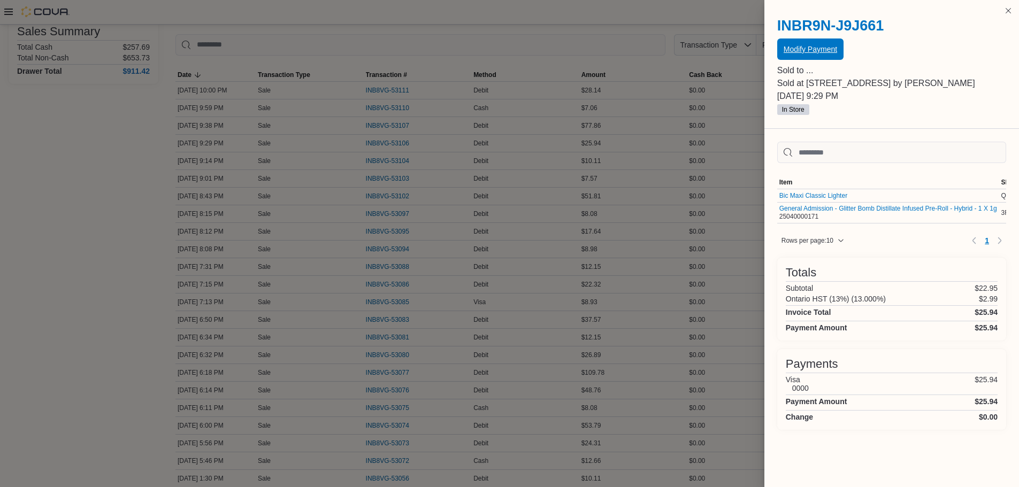
scroll to position [81, 0]
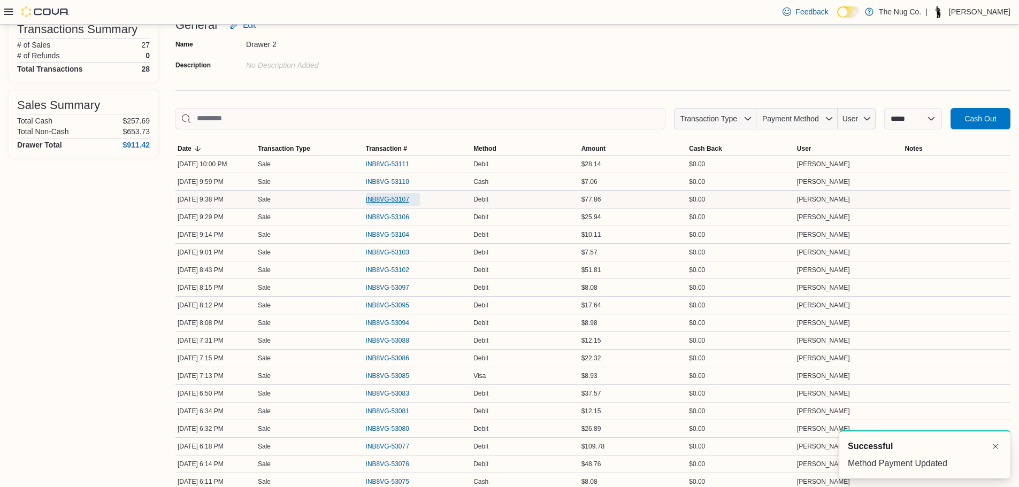
click at [385, 197] on span "INB8VG-53107" at bounding box center [387, 199] width 43 height 9
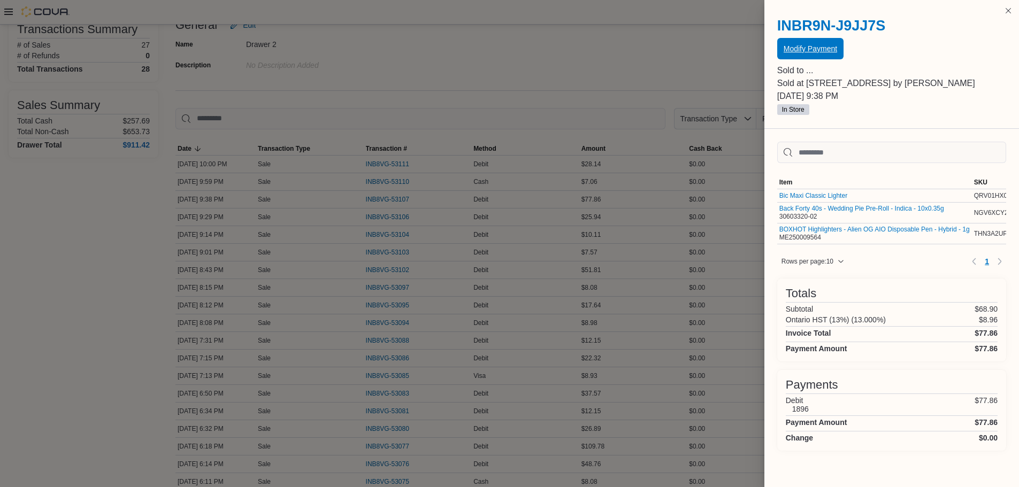
click at [807, 50] on span "Modify Payment" at bounding box center [809, 48] width 53 height 11
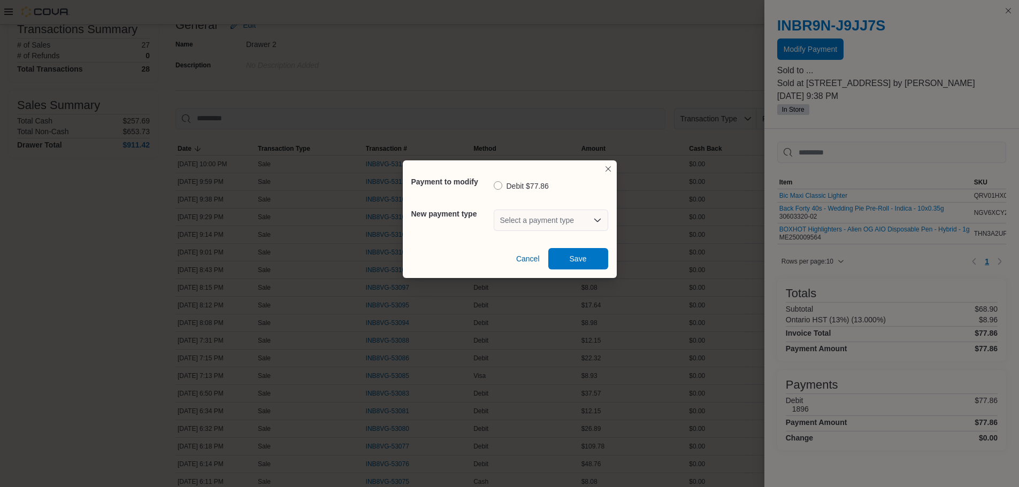
click at [568, 226] on div "Select a payment type" at bounding box center [551, 220] width 114 height 21
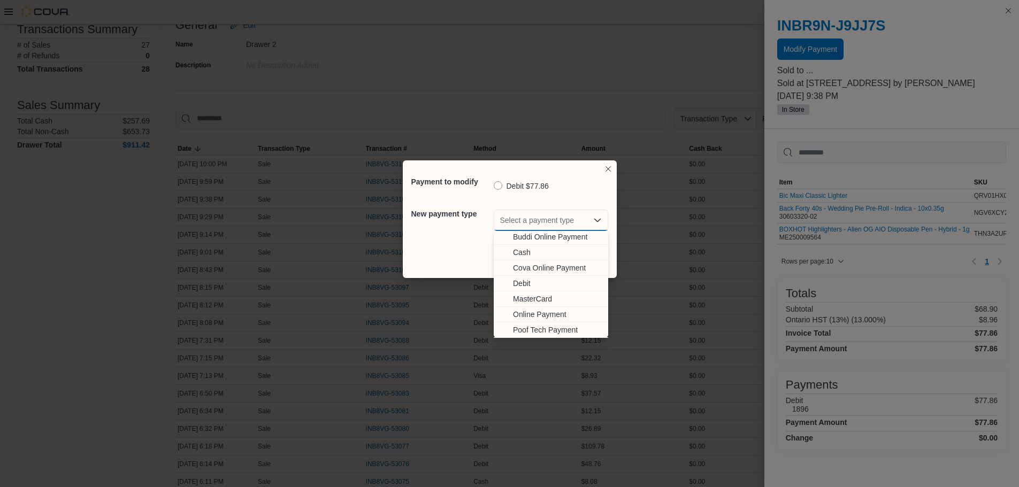
scroll to position [33, 0]
click at [533, 326] on span "Visa" at bounding box center [557, 330] width 89 height 11
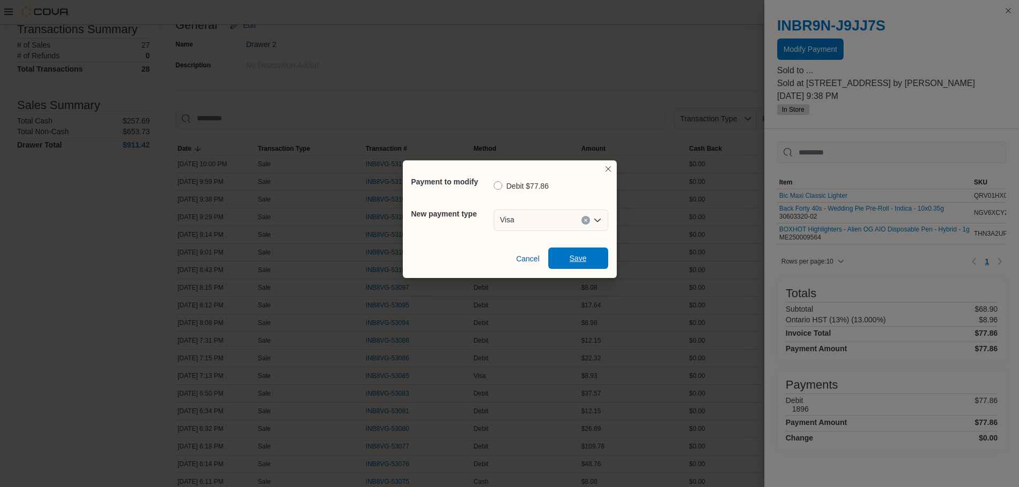
click at [578, 258] on span "Save" at bounding box center [578, 258] width 17 height 11
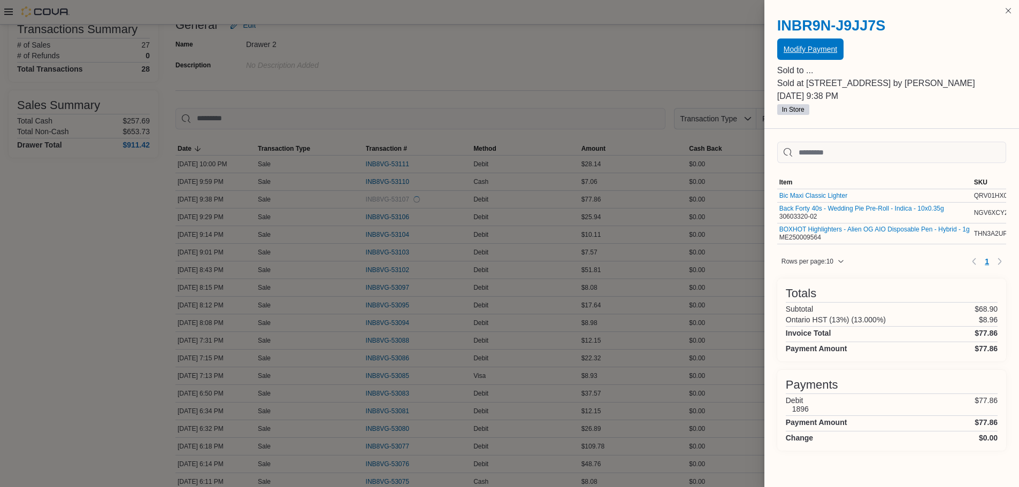
scroll to position [0, 0]
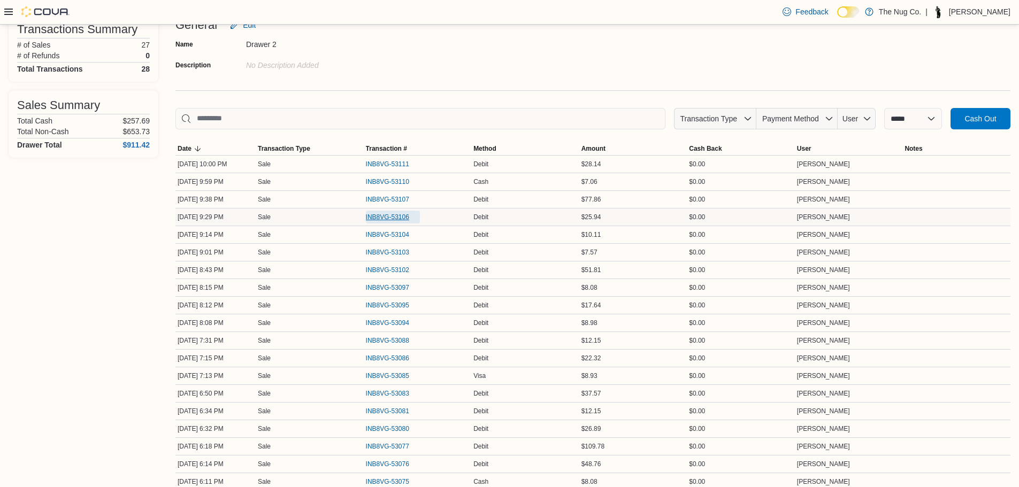
click at [380, 216] on span "INB8VG-53106" at bounding box center [387, 217] width 43 height 9
click at [401, 239] on span "INB8VG-53104" at bounding box center [393, 234] width 54 height 13
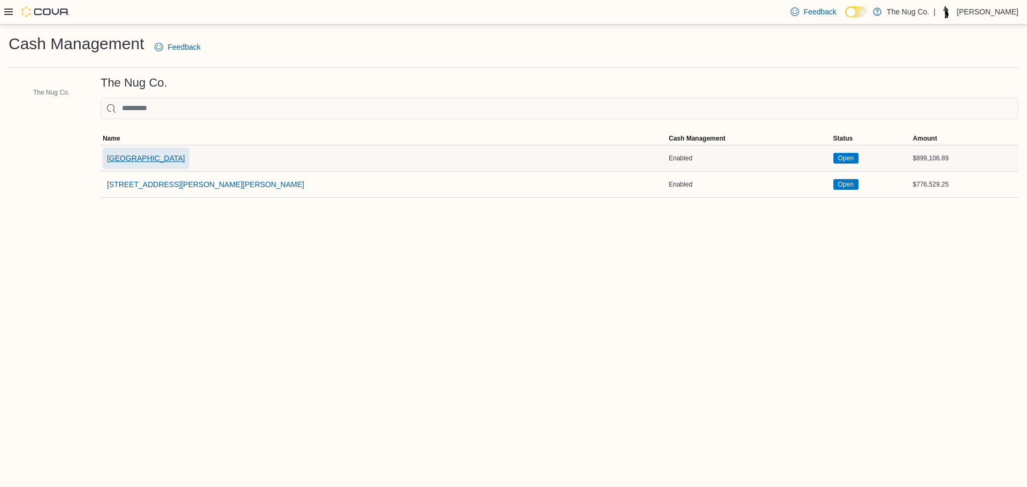
click at [153, 154] on span "[GEOGRAPHIC_DATA]" at bounding box center [146, 158] width 78 height 11
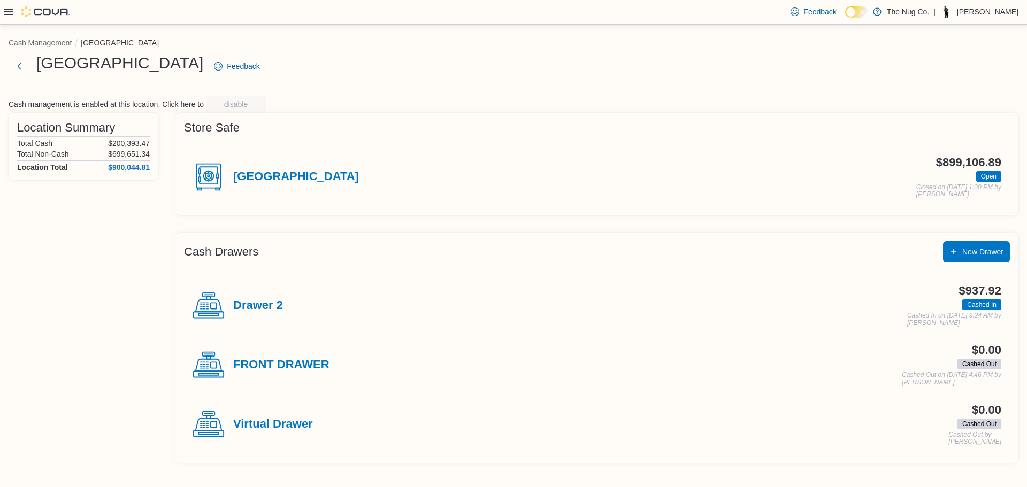
click at [256, 297] on div "Drawer 2" at bounding box center [238, 306] width 90 height 32
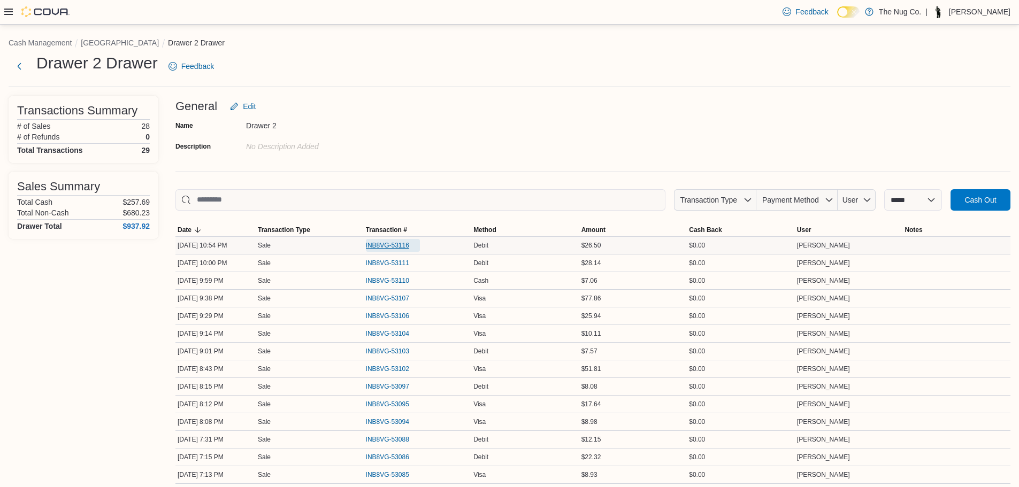
click at [368, 244] on span "INB8VG-53116" at bounding box center [387, 245] width 43 height 9
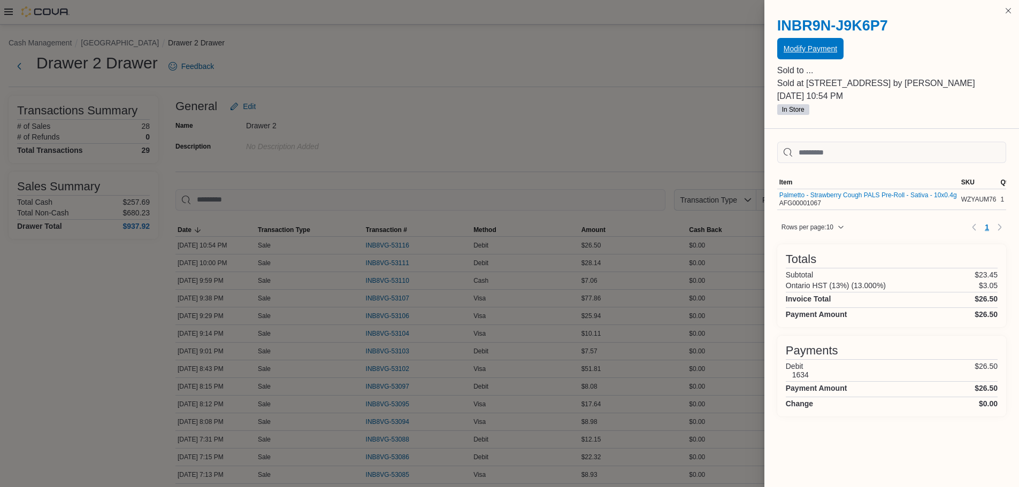
click at [792, 52] on span "Modify Payment" at bounding box center [809, 48] width 53 height 11
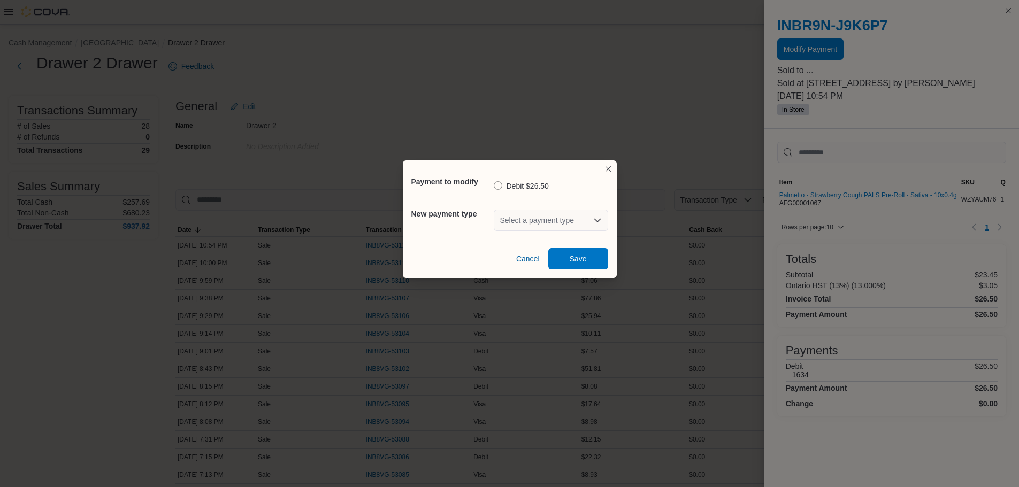
click at [517, 223] on div "Select a payment type" at bounding box center [551, 220] width 114 height 21
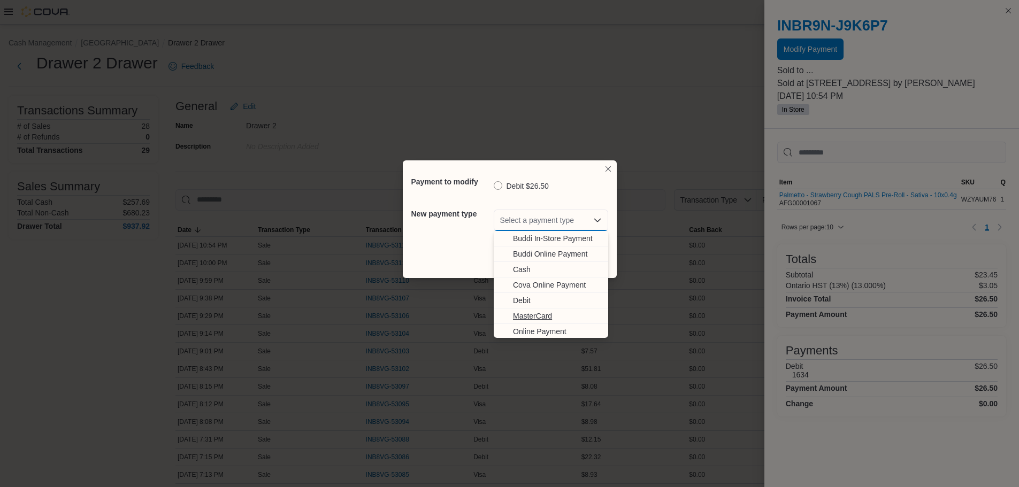
click at [530, 319] on span "MasterCard" at bounding box center [557, 316] width 89 height 11
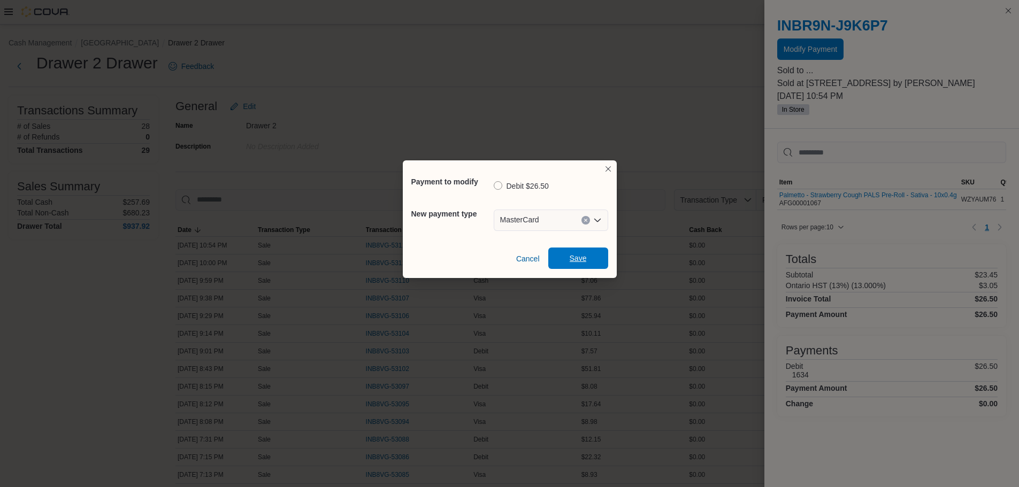
click at [577, 260] on span "Save" at bounding box center [578, 258] width 17 height 11
